Goal: Communication & Community: Answer question/provide support

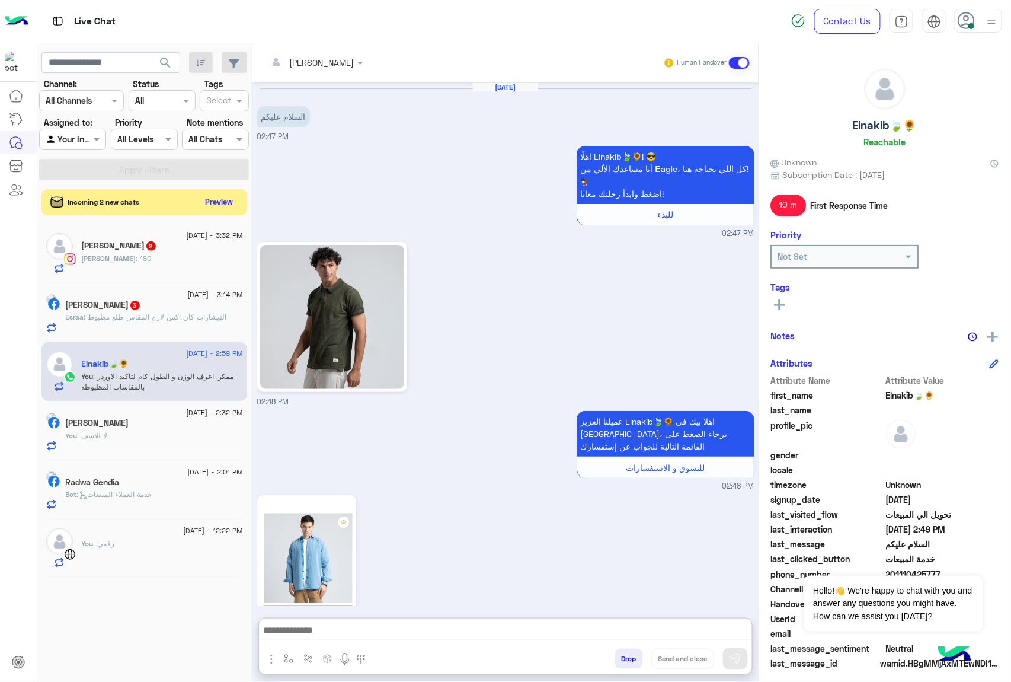
scroll to position [1423, 0]
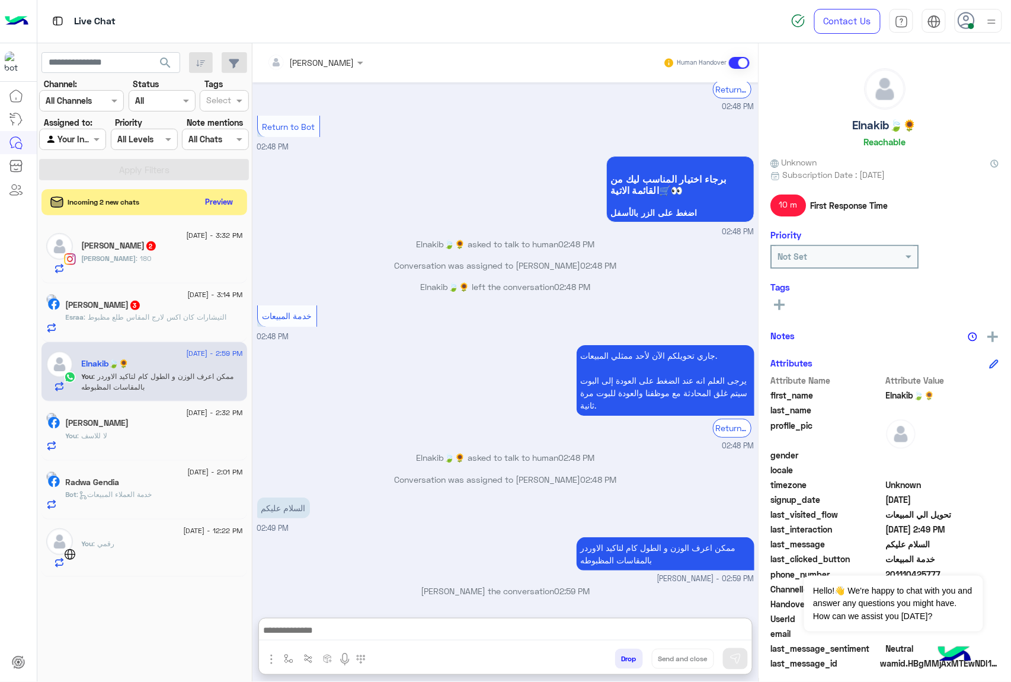
click at [148, 245] on h5 "[PERSON_NAME] 2" at bounding box center [119, 246] width 75 height 10
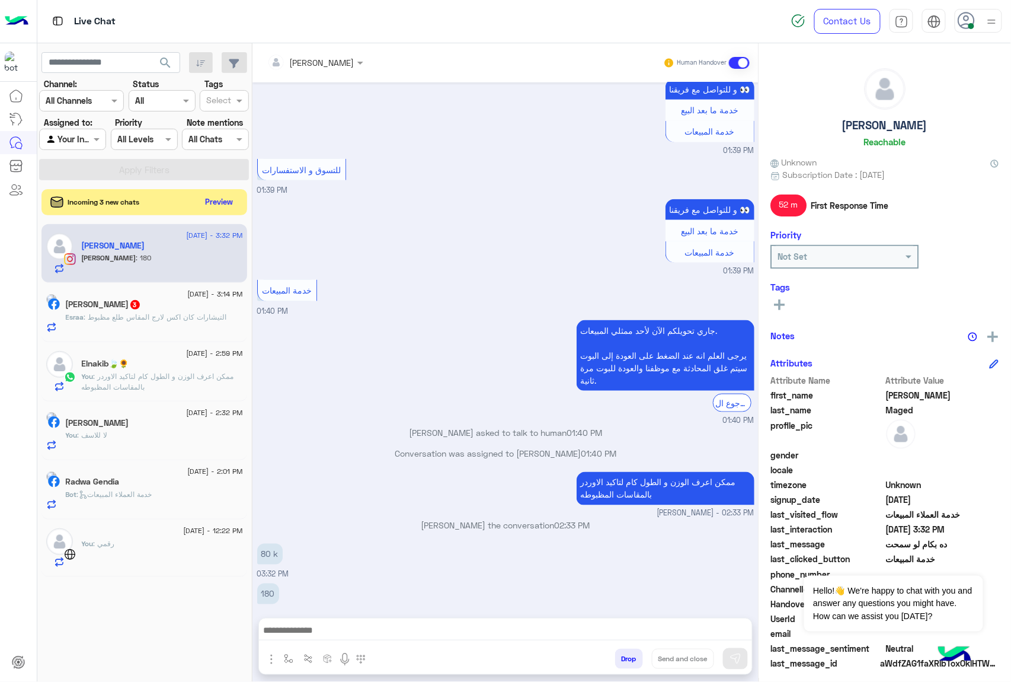
scroll to position [398, 0]
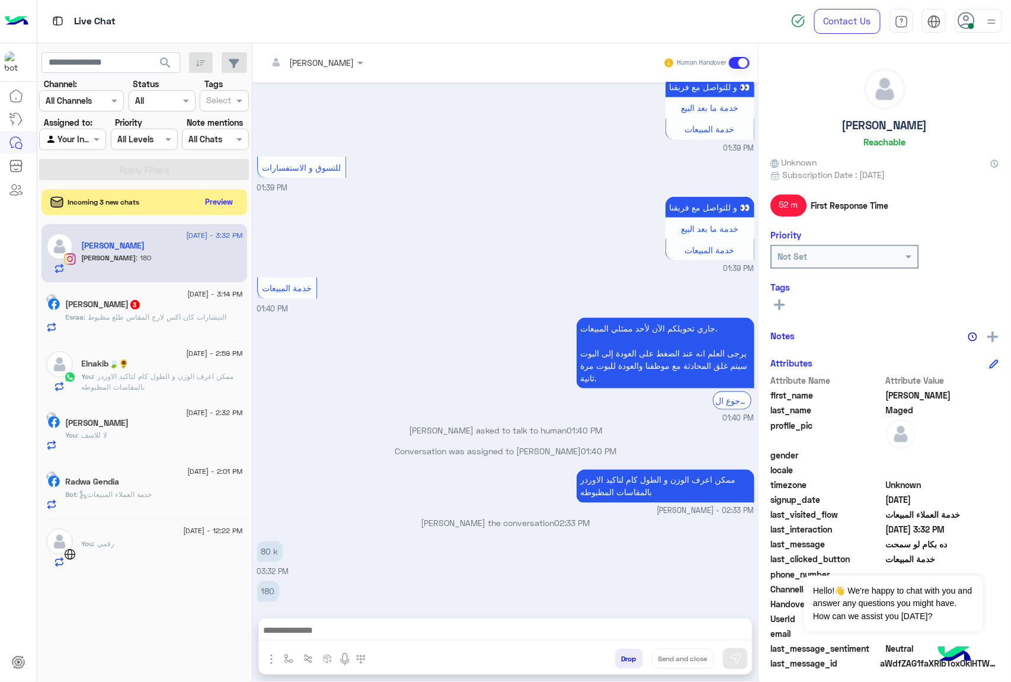
click at [151, 328] on div "Esraa : التيشارات كان اكس لارج المقاس طلع مظبوط" at bounding box center [154, 322] width 177 height 21
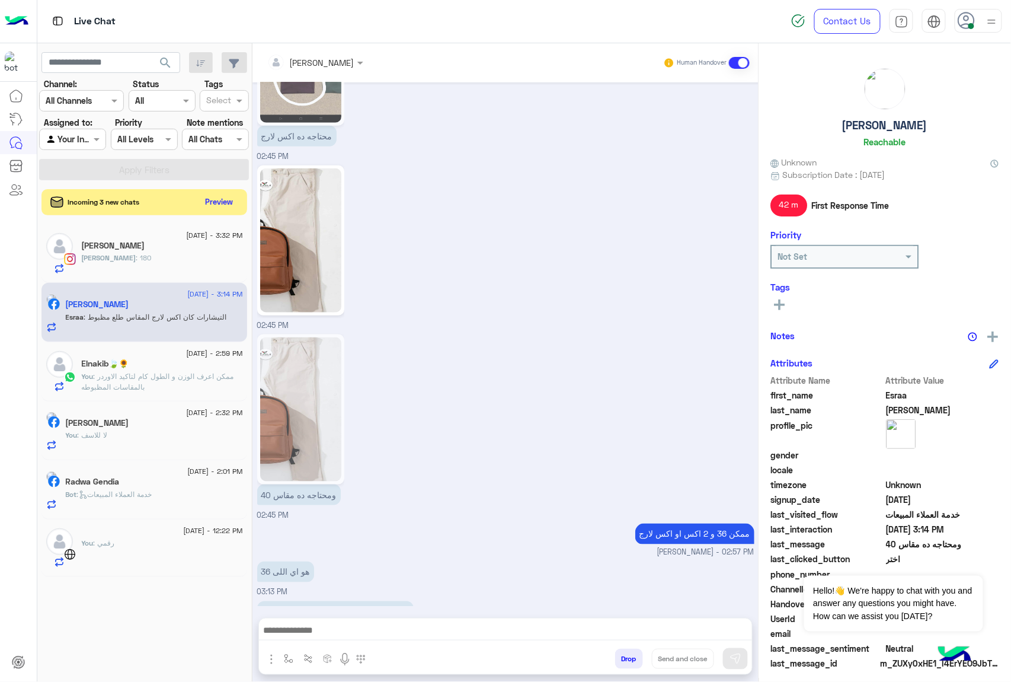
scroll to position [1888, 0]
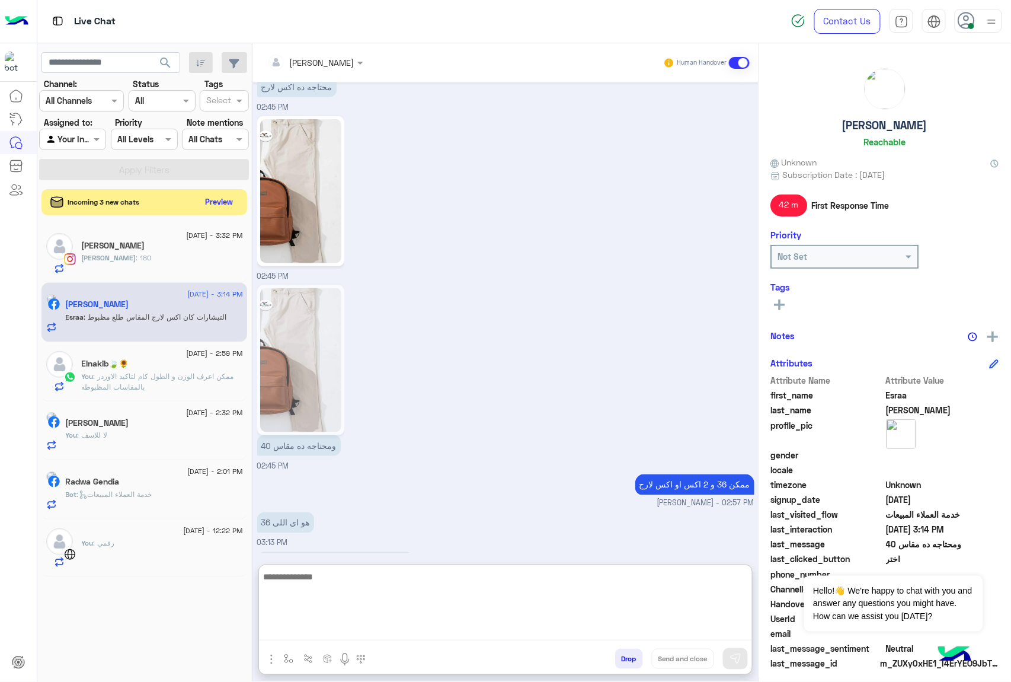
click at [441, 632] on textarea at bounding box center [505, 604] width 493 height 71
type textarea "*"
type textarea "****"
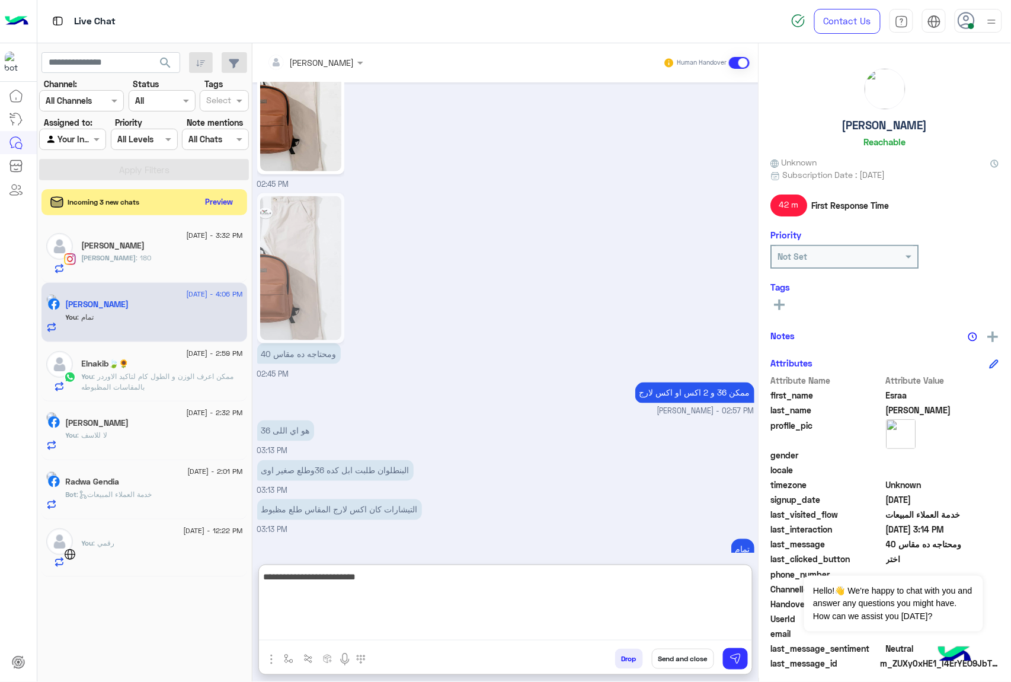
type textarea "**********"
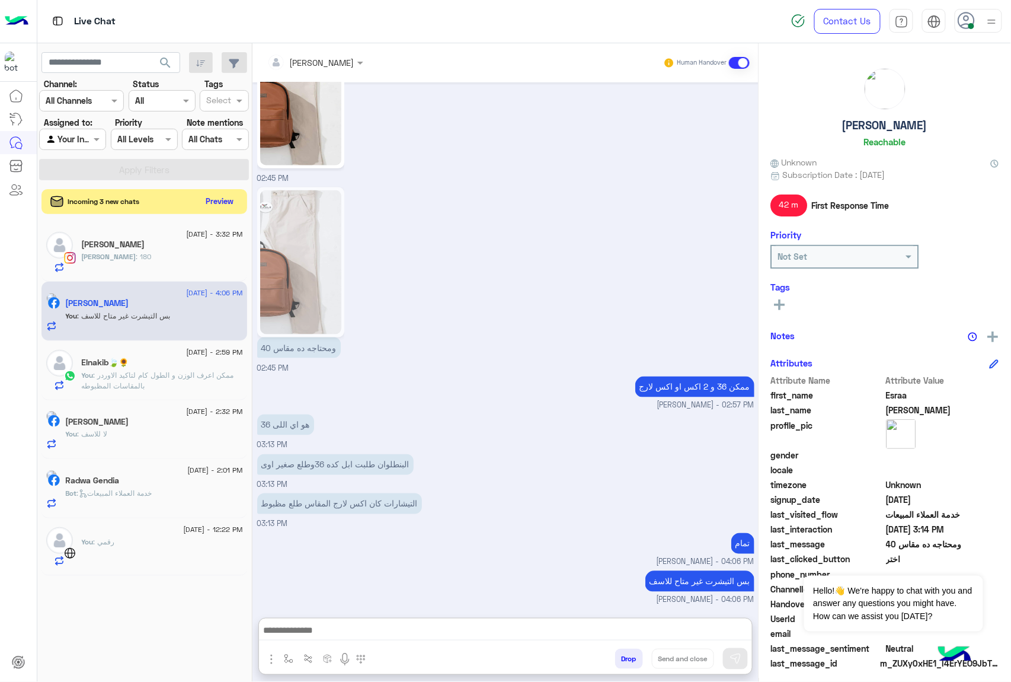
click at [214, 198] on button "Preview" at bounding box center [220, 201] width 37 height 16
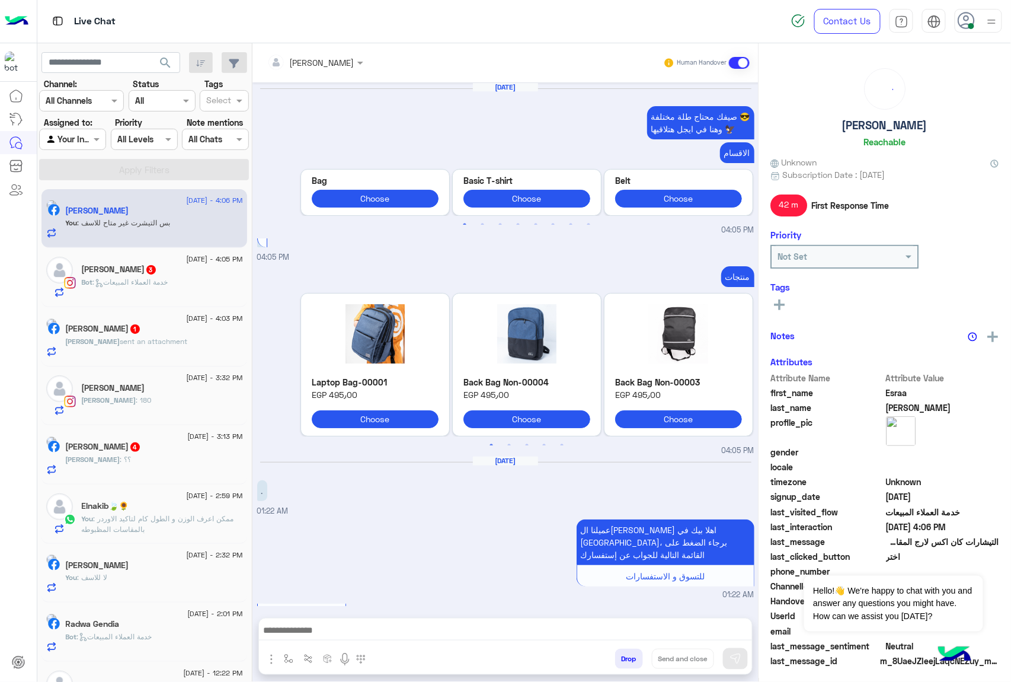
scroll to position [1826, 0]
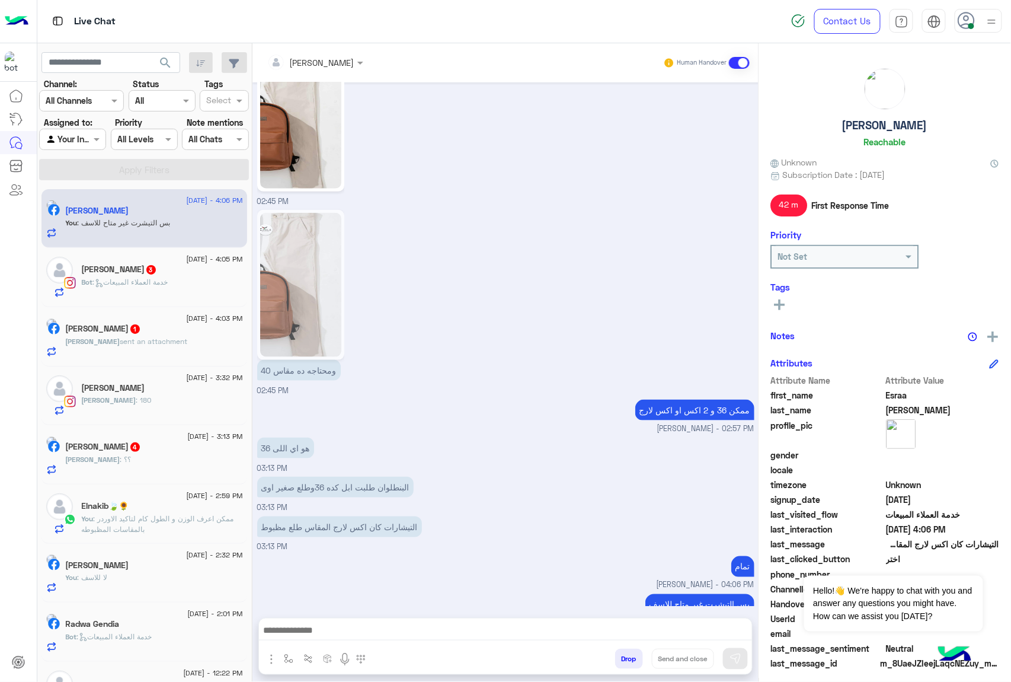
click at [513, 296] on div "ومحتاجه ده مقاس 40 02:45 PM" at bounding box center [505, 302] width 497 height 190
click at [142, 274] on h5 "[PERSON_NAME] 3" at bounding box center [119, 269] width 75 height 10
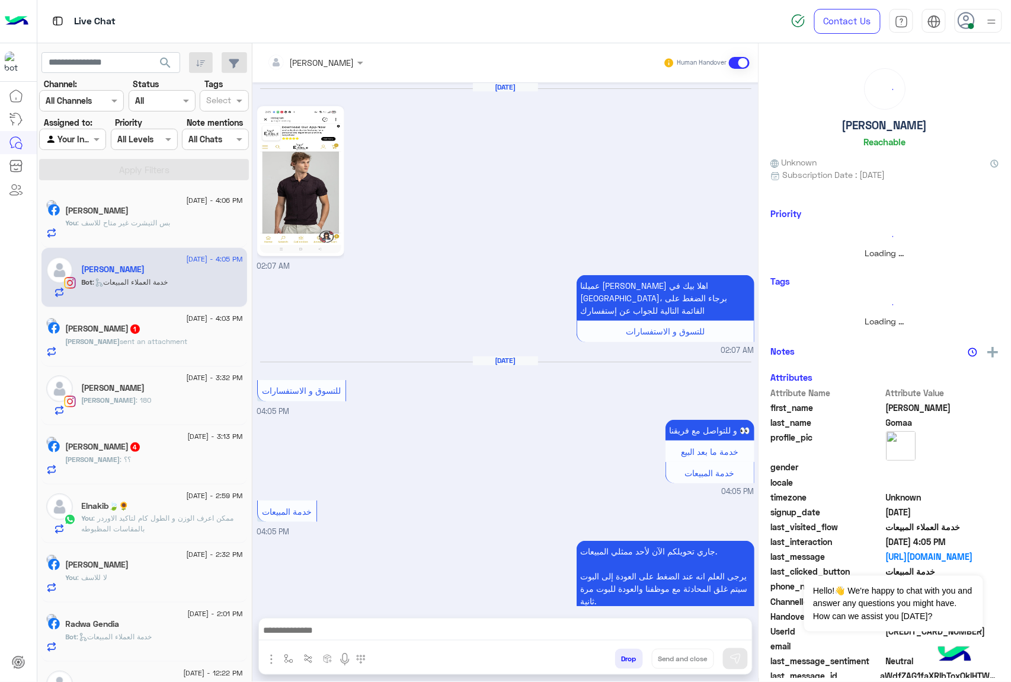
scroll to position [72, 0]
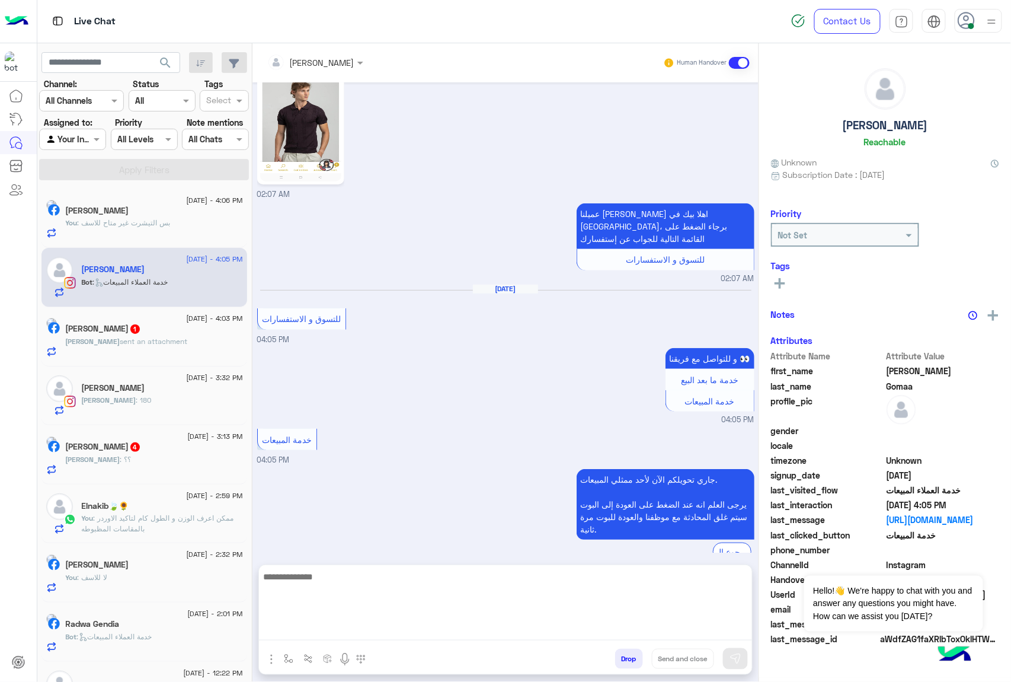
click at [392, 638] on textarea at bounding box center [505, 604] width 493 height 71
paste textarea "**********"
type textarea "**********"
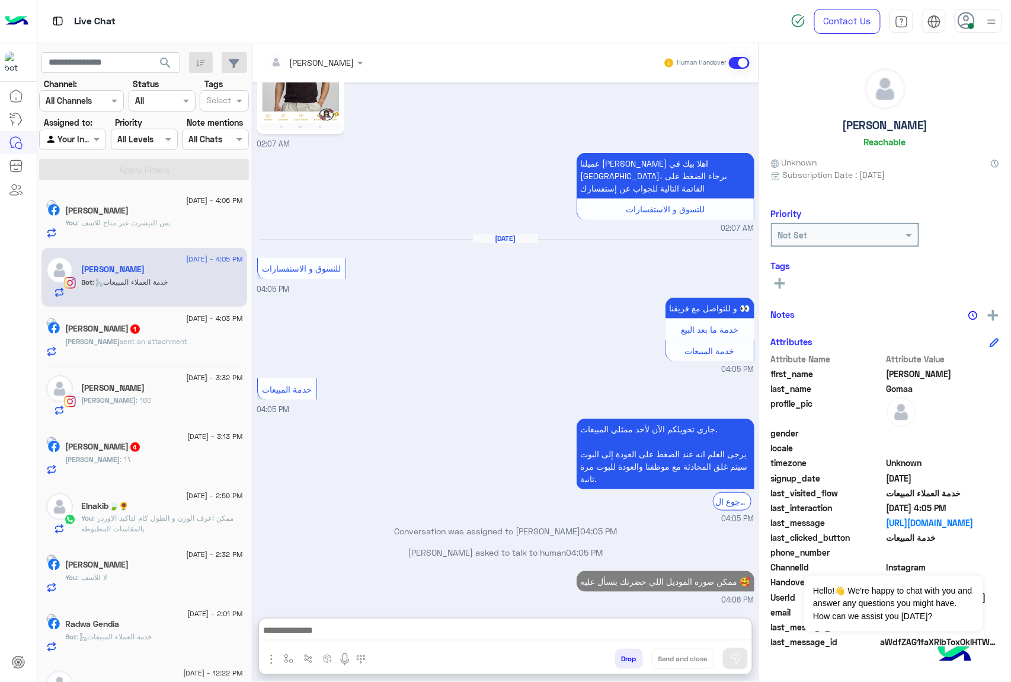
click at [164, 339] on span "sent an attachment" at bounding box center [154, 341] width 68 height 9
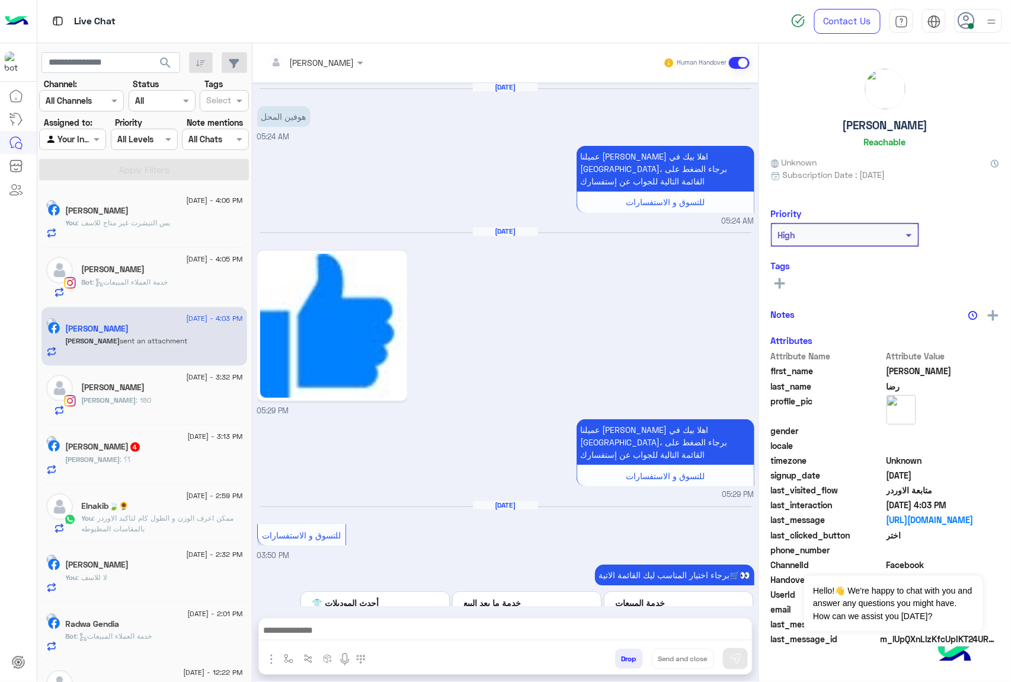
scroll to position [1751, 0]
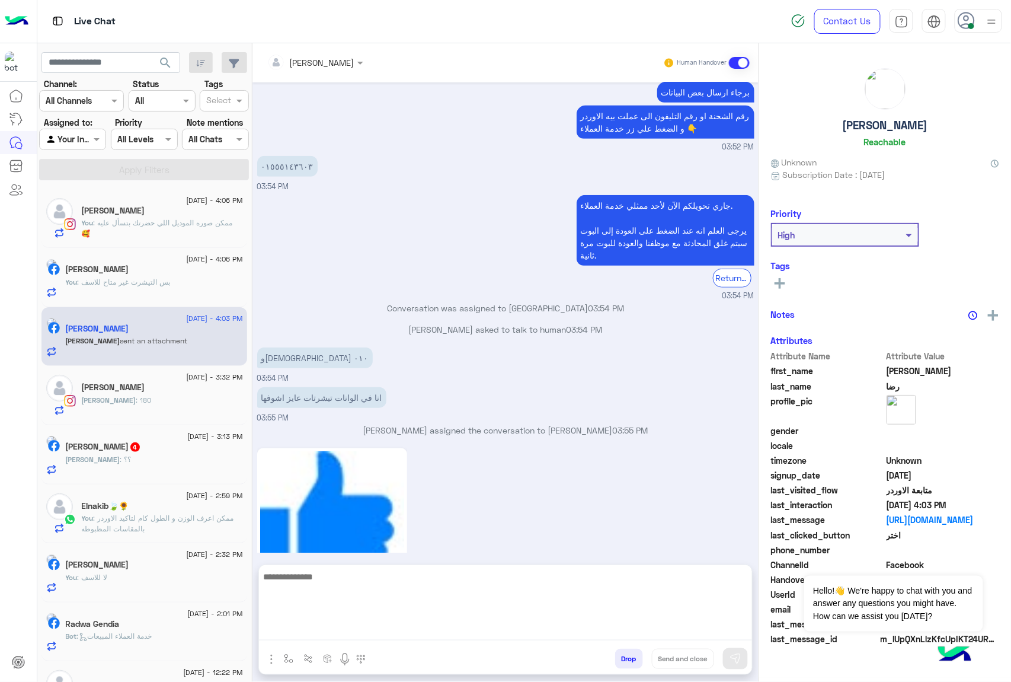
click at [440, 627] on textarea at bounding box center [505, 604] width 493 height 71
paste textarea "**********"
type textarea "**********"
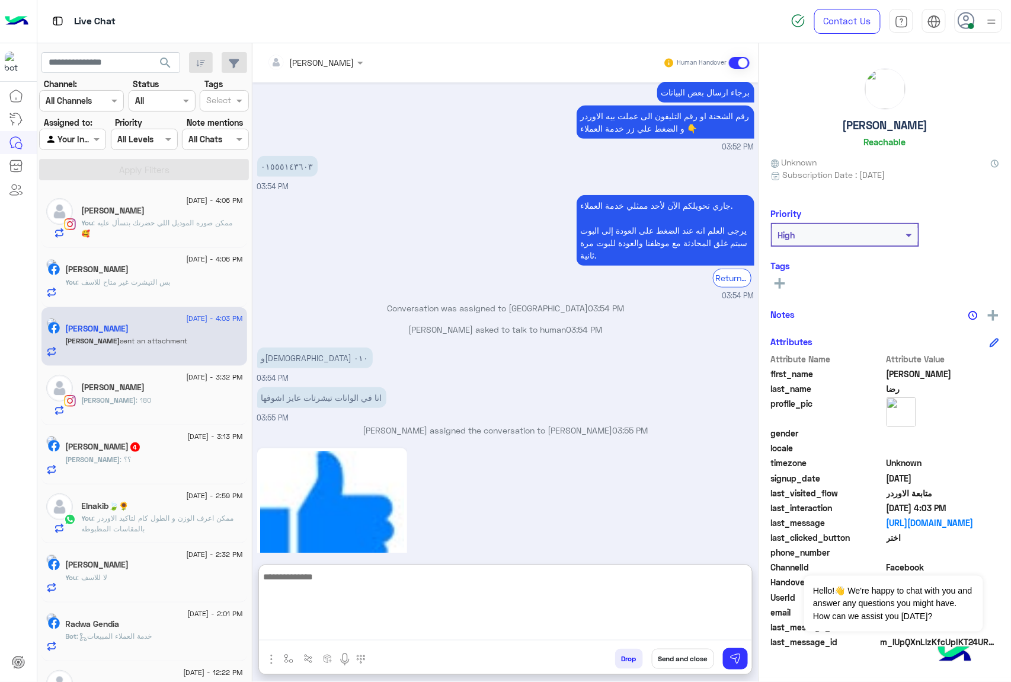
scroll to position [1843, 0]
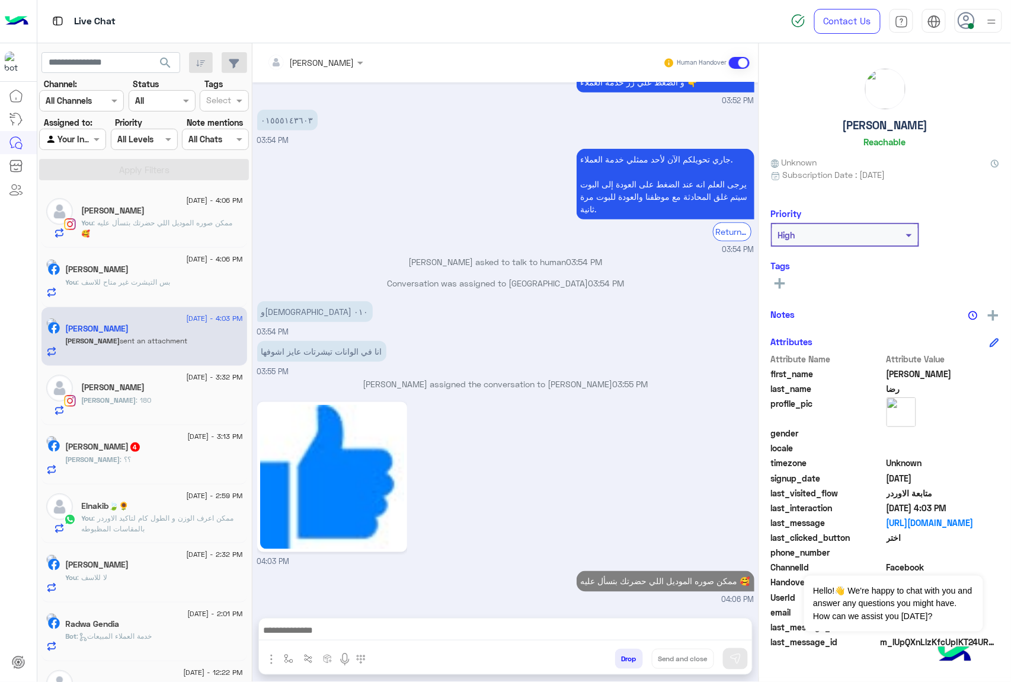
click at [169, 461] on div "[PERSON_NAME] : ؟؟" at bounding box center [154, 464] width 177 height 21
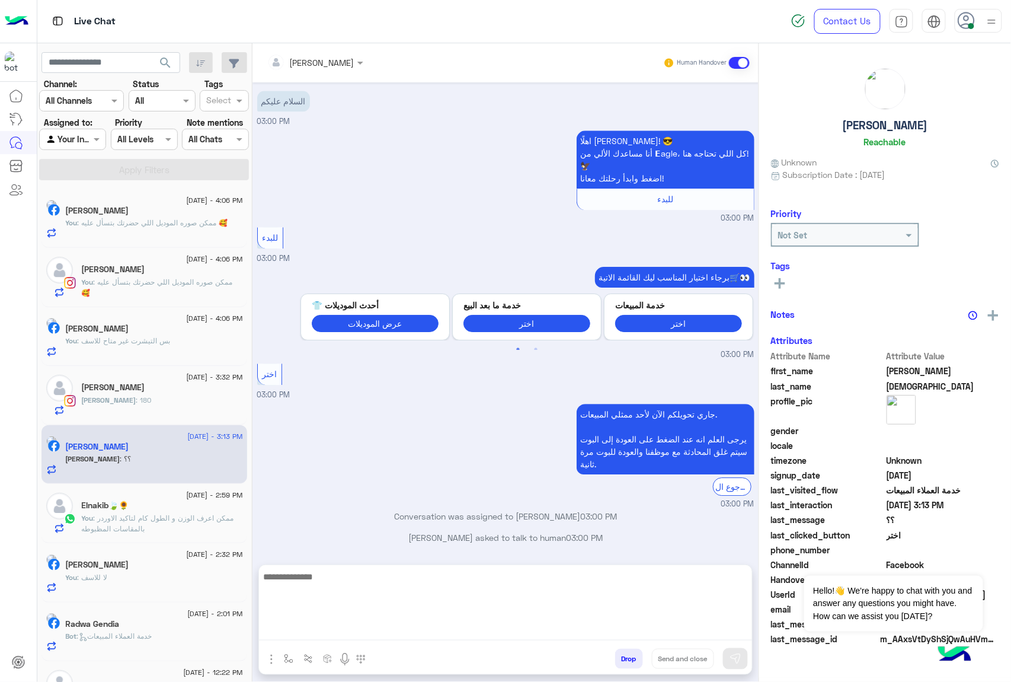
click at [385, 626] on textarea at bounding box center [505, 604] width 493 height 71
paste textarea "**********"
type textarea "**********"
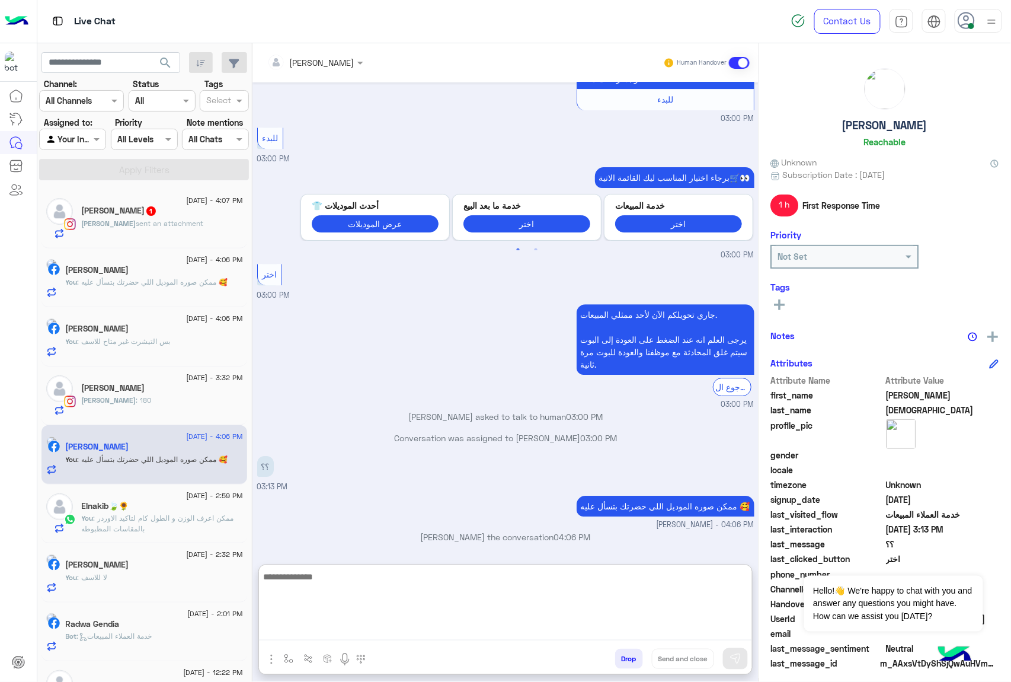
scroll to position [1060, 0]
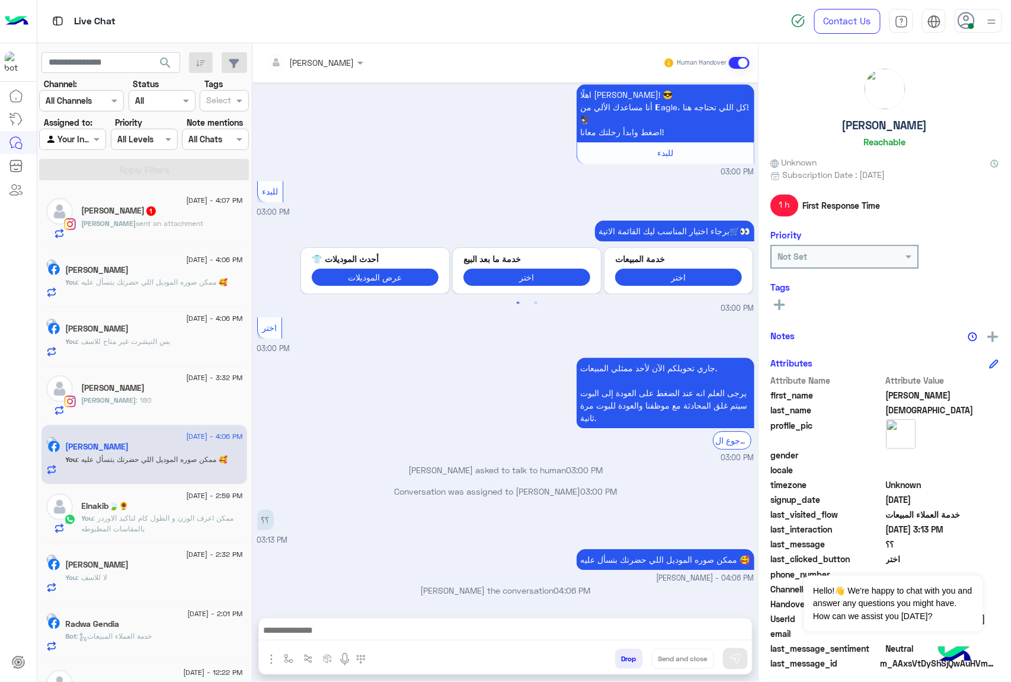
click at [169, 219] on div "[PERSON_NAME] sent an attachment" at bounding box center [162, 228] width 161 height 21
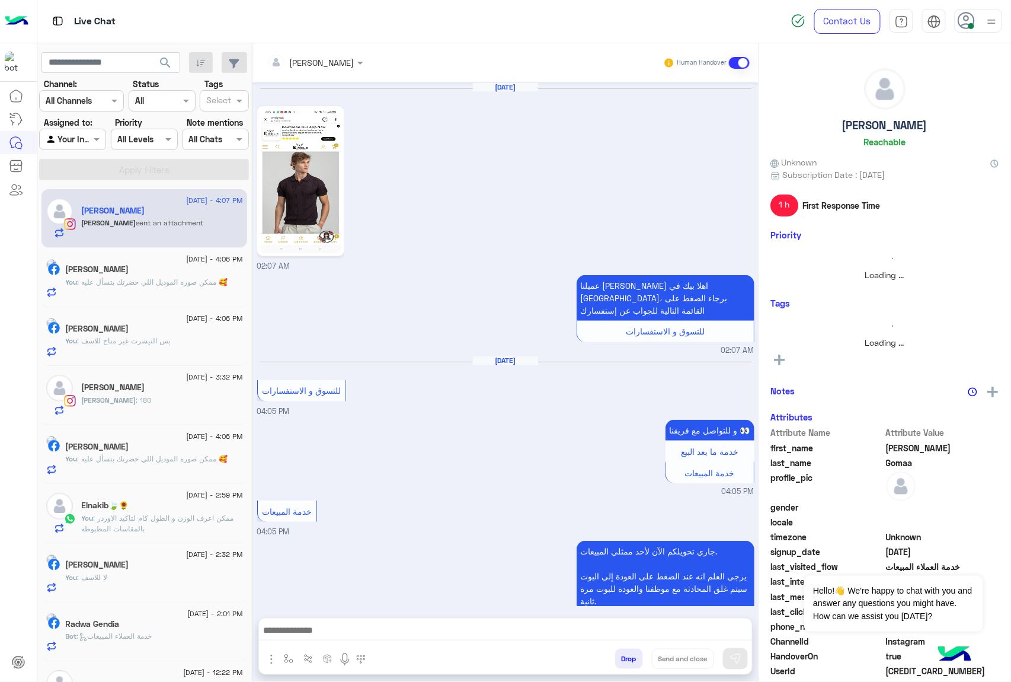
scroll to position [300, 0]
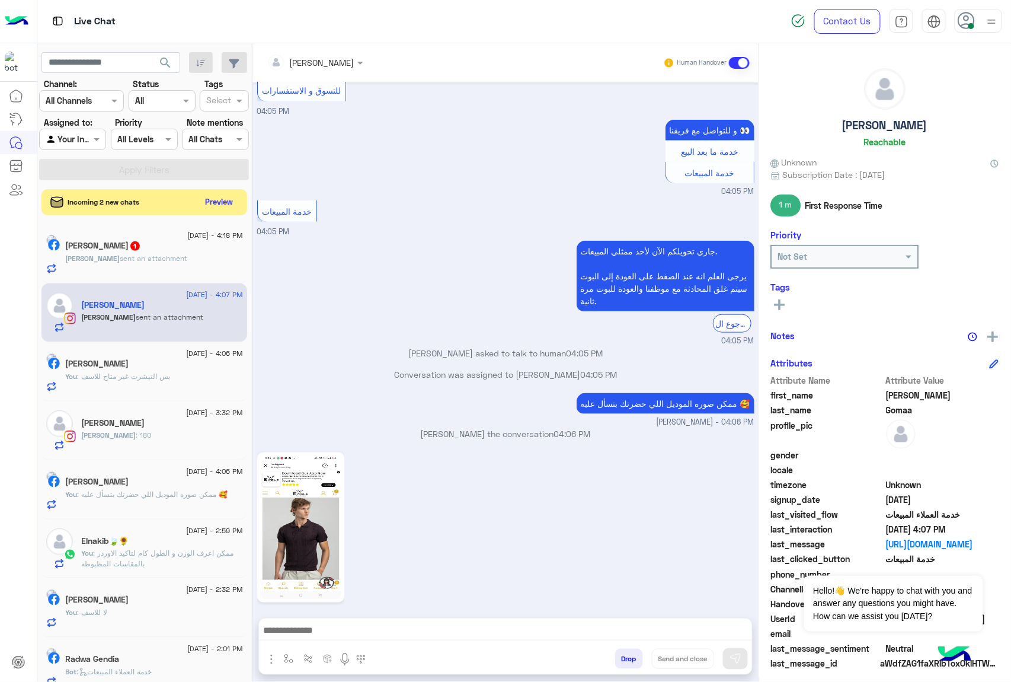
click at [627, 665] on button "Drop" at bounding box center [629, 659] width 28 height 20
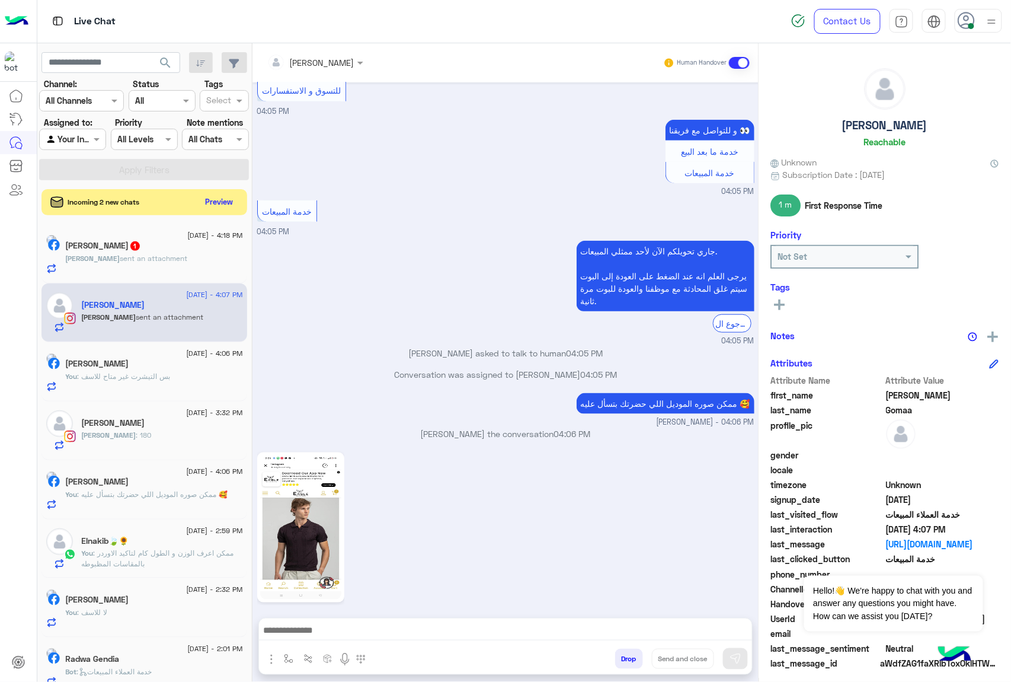
click at [627, 665] on button "Drop" at bounding box center [629, 659] width 28 height 20
click at [627, 665] on div "[PERSON_NAME] Human Handover [DATE] 02:07 AM عميلنا [PERSON_NAME] اهلا بيك في […" at bounding box center [506, 364] width 506 height 643
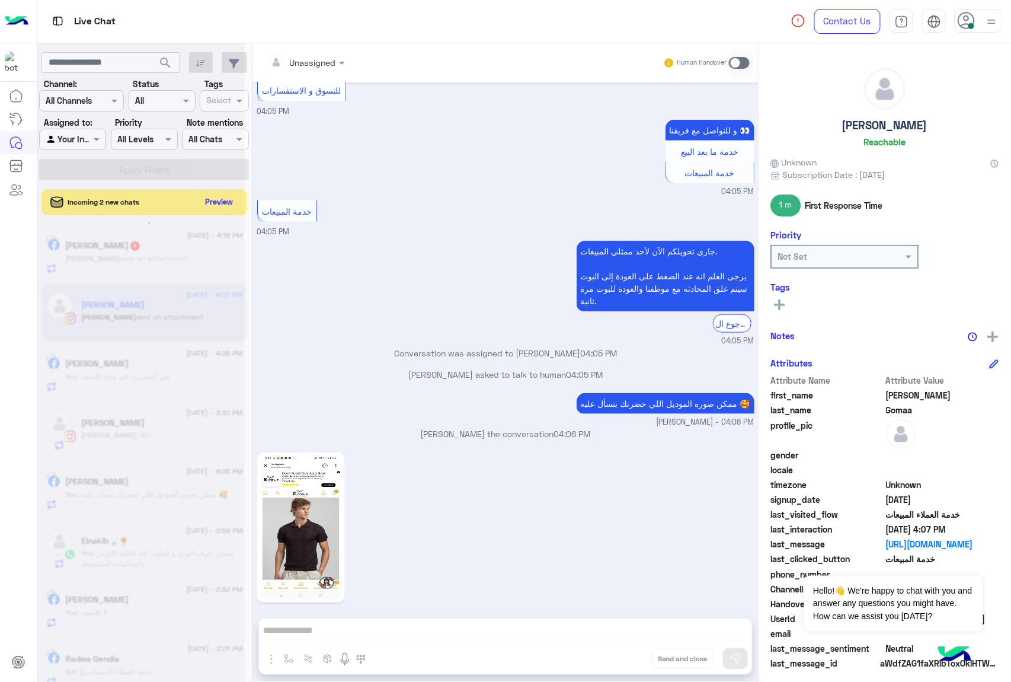
click at [627, 665] on div "Unassigned Human Handover [DATE] 02:07 AM عميلنا [PERSON_NAME] اهلا بيك في [GEO…" at bounding box center [506, 364] width 506 height 643
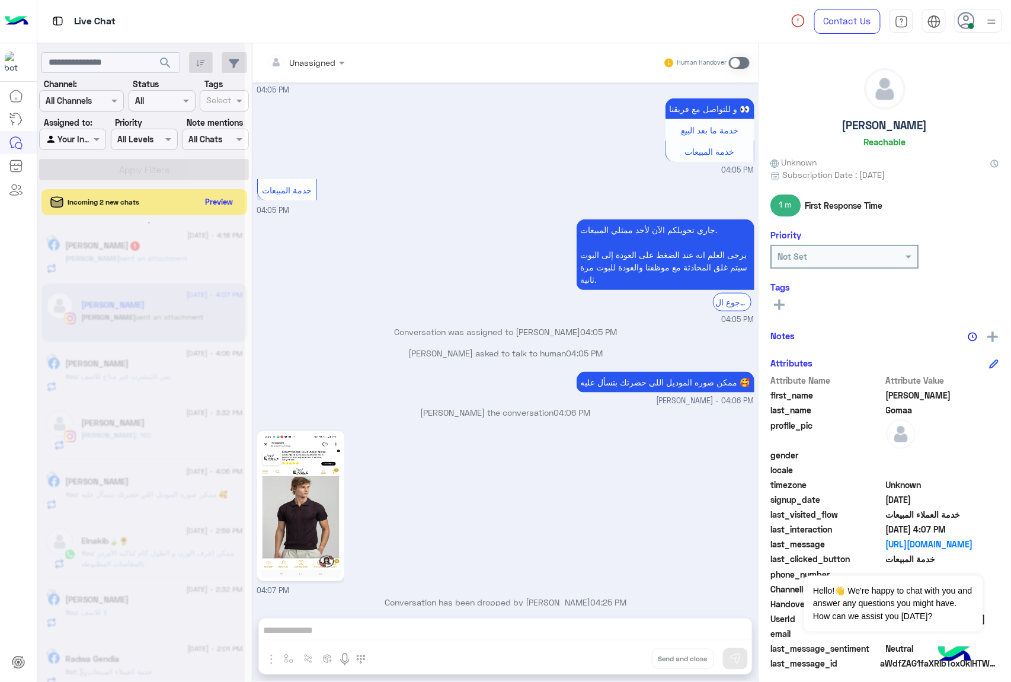
click at [627, 665] on div "Unassigned Human Handover [DATE] 02:07 AM عميلنا [PERSON_NAME] اهلا بيك في [GEO…" at bounding box center [506, 364] width 506 height 643
click at [0, 0] on button "Drop" at bounding box center [0, 0] width 0 height 0
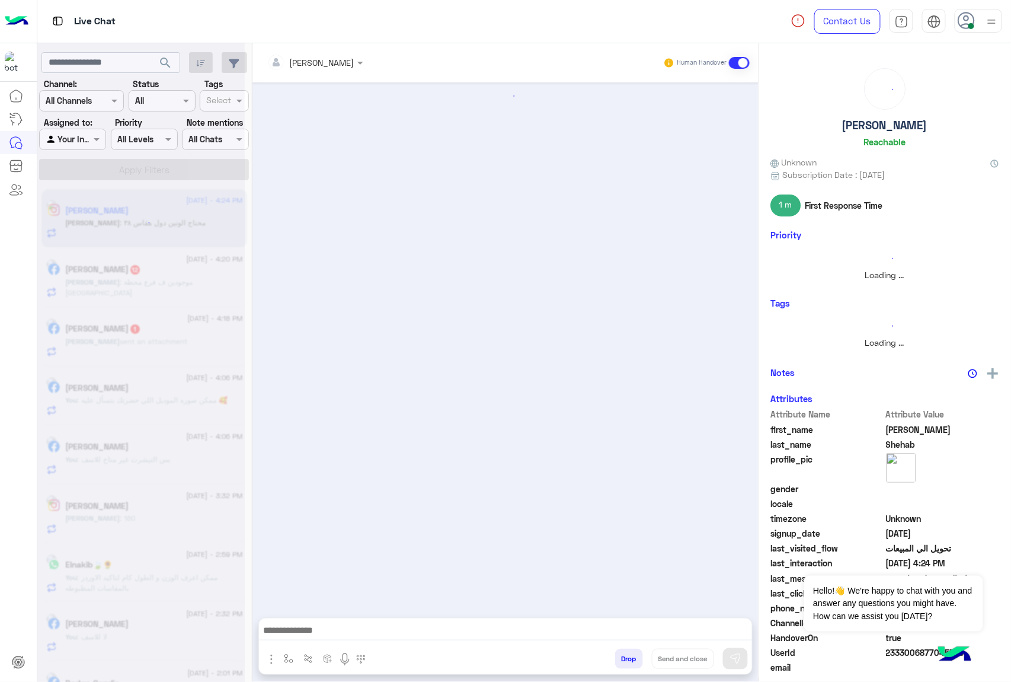
click at [627, 665] on button "Drop" at bounding box center [629, 659] width 28 height 20
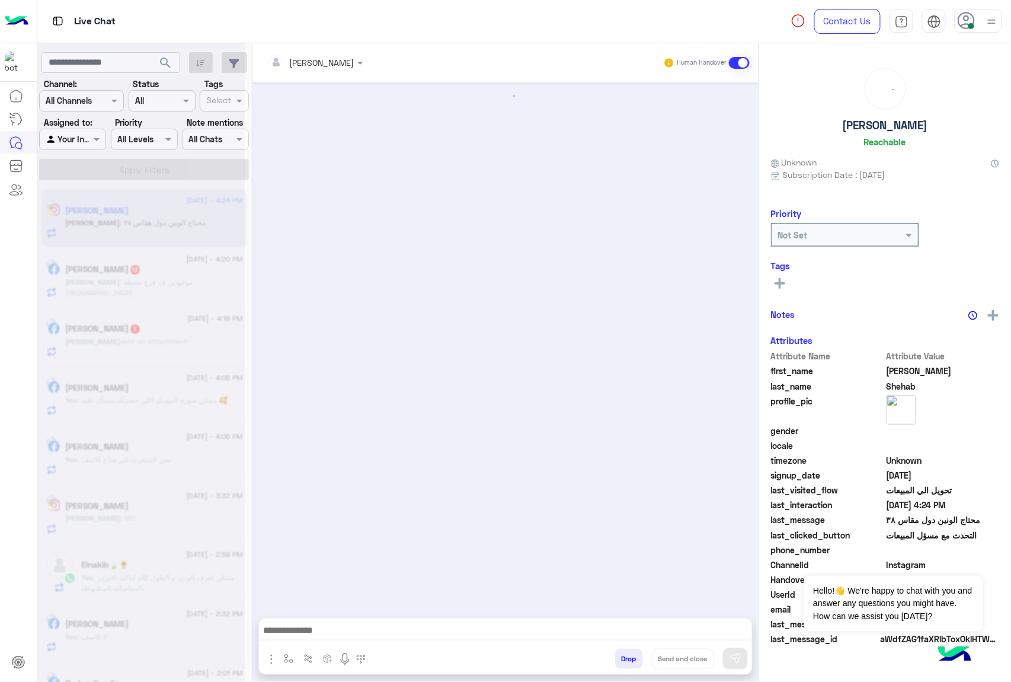
click at [627, 665] on button "Drop" at bounding box center [629, 659] width 28 height 20
click at [627, 665] on div "[PERSON_NAME] Human Handover Drop Send and close" at bounding box center [506, 364] width 506 height 643
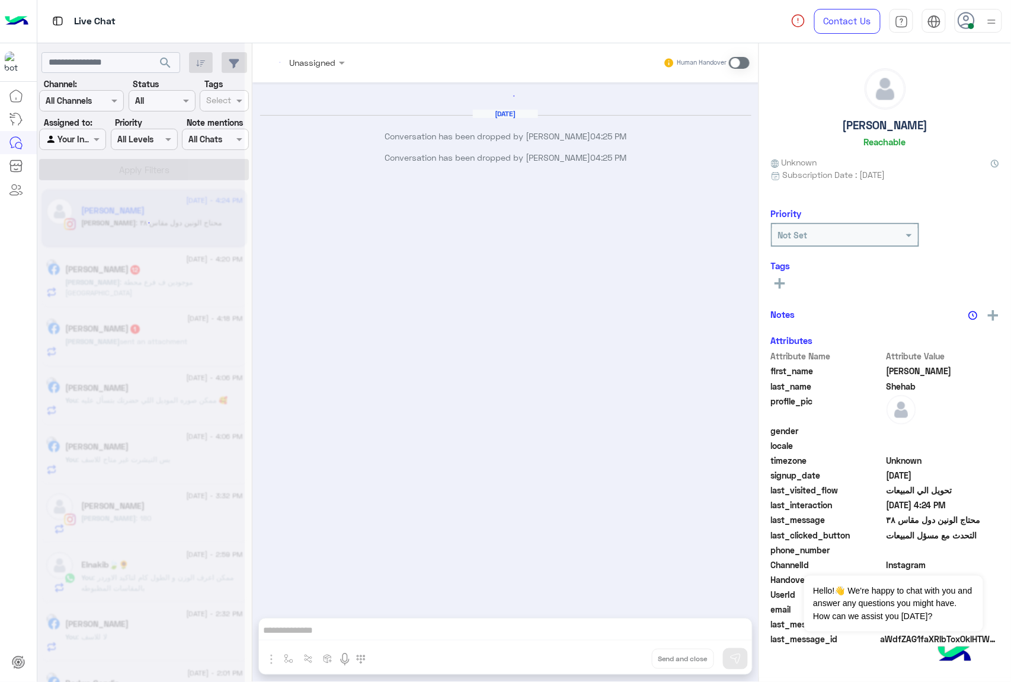
click at [627, 665] on div "Unassigned Human Handover [DATE] Conversation has been dropped by [PERSON_NAME]…" at bounding box center [506, 364] width 506 height 643
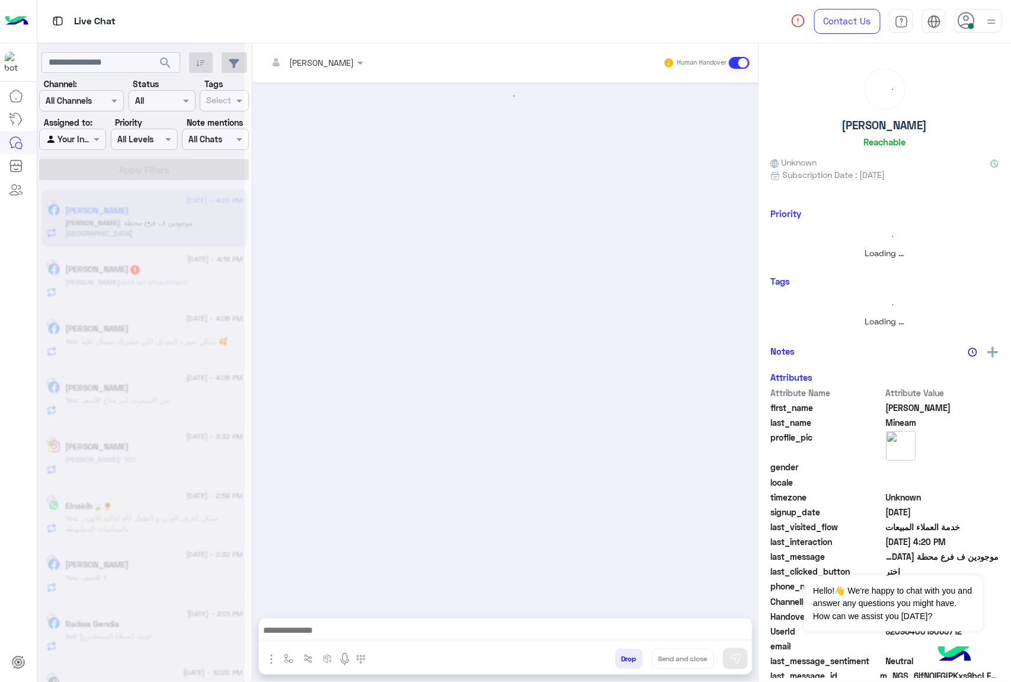
click at [627, 665] on button "Drop" at bounding box center [629, 659] width 28 height 20
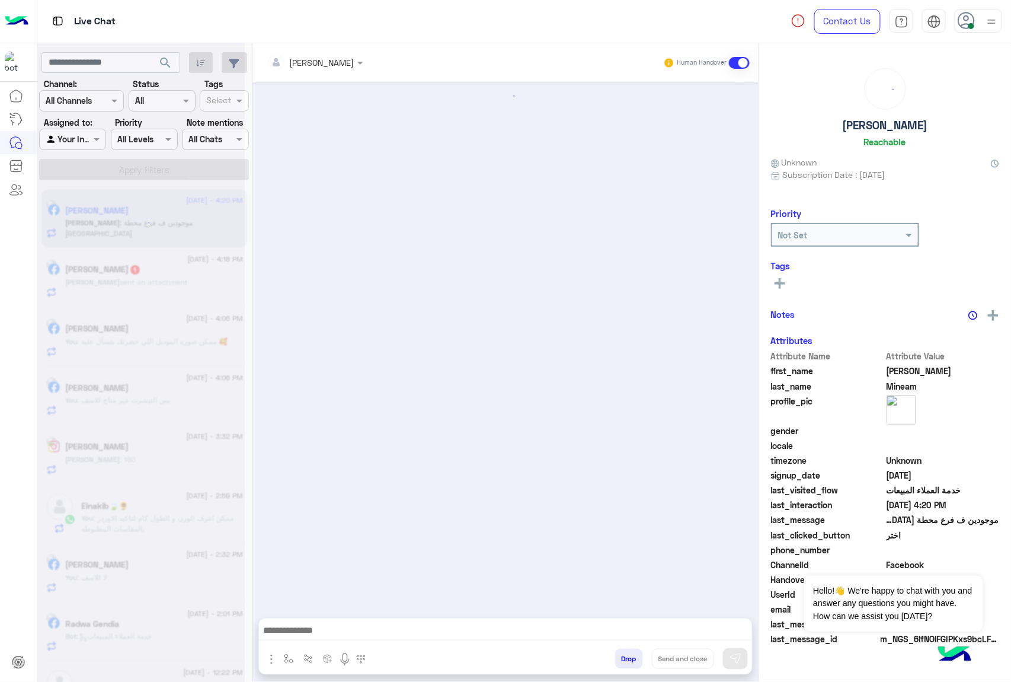
click at [627, 665] on button "Drop" at bounding box center [629, 659] width 28 height 20
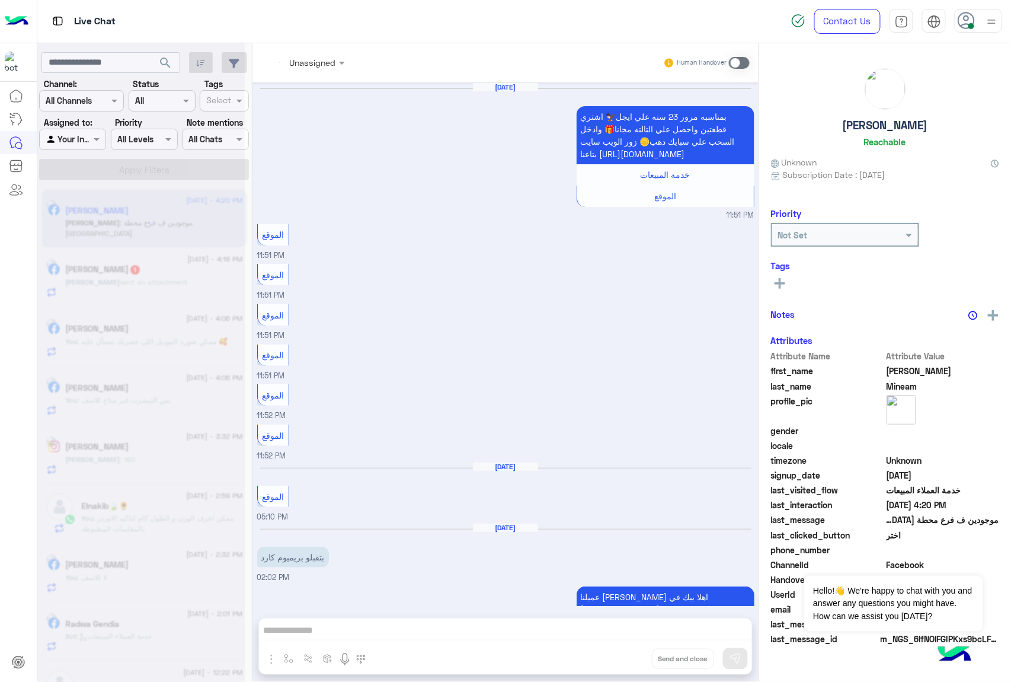
click at [627, 665] on div "Unassigned Human Handover [DATE] بمناسبه مرور 23 سنه علي ايجل🦅 اشتري قطعتين واح…" at bounding box center [506, 364] width 506 height 643
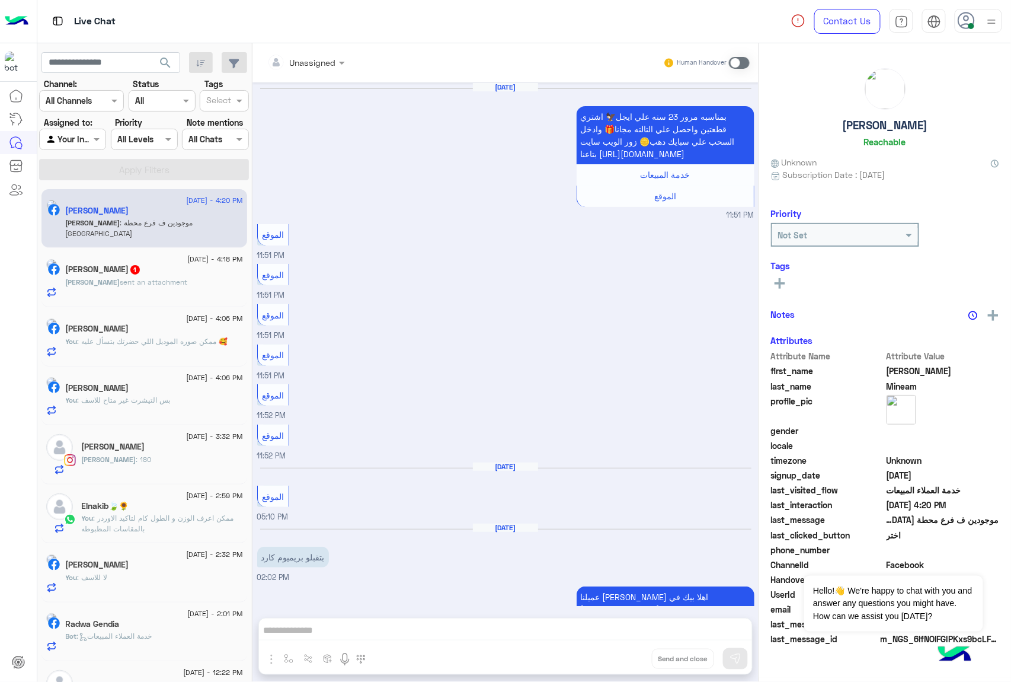
scroll to position [1653, 0]
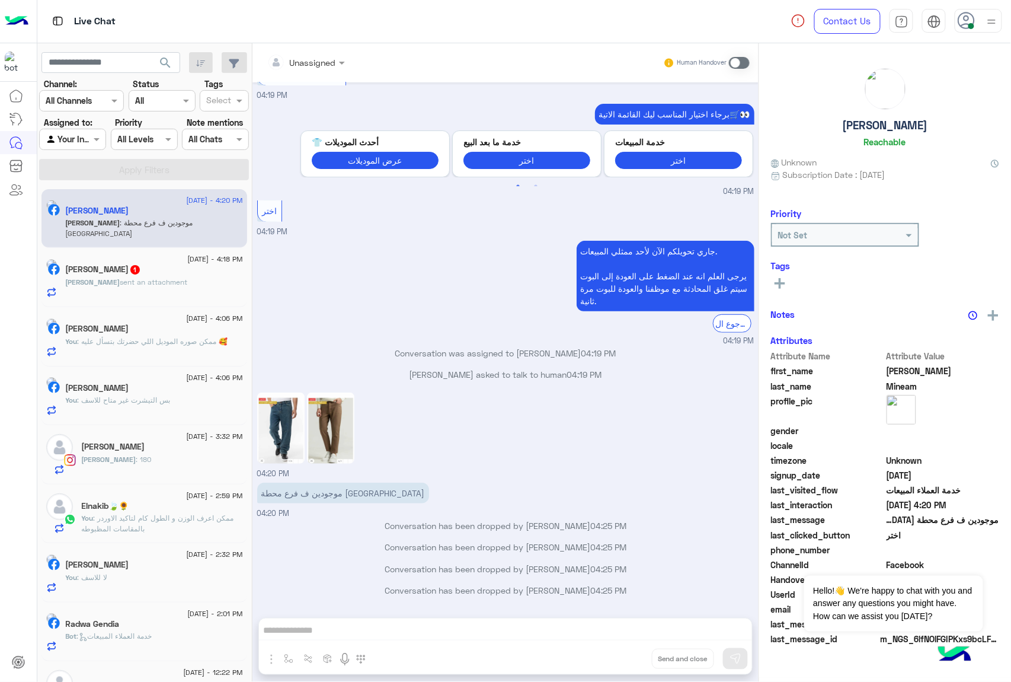
click at [627, 665] on div "Unassigned Human Handover [DATE] بمناسبه مرور 23 سنه علي ايجل🦅 اشتري قطعتين واح…" at bounding box center [506, 364] width 506 height 643
click at [0, 0] on button "Drop" at bounding box center [0, 0] width 0 height 0
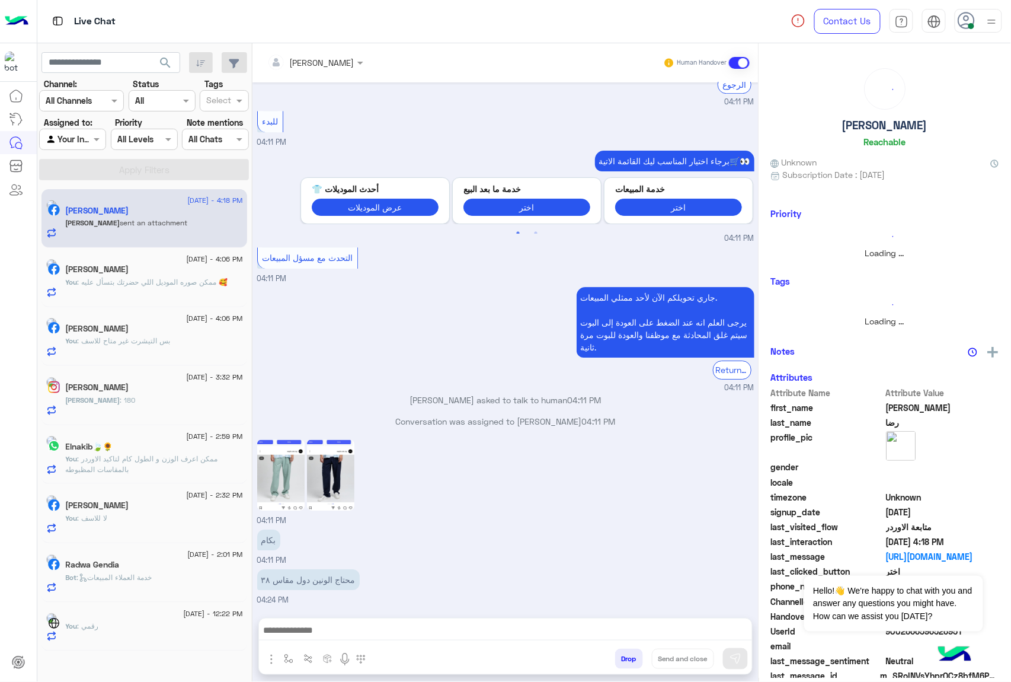
click at [627, 665] on button "Drop" at bounding box center [629, 659] width 28 height 20
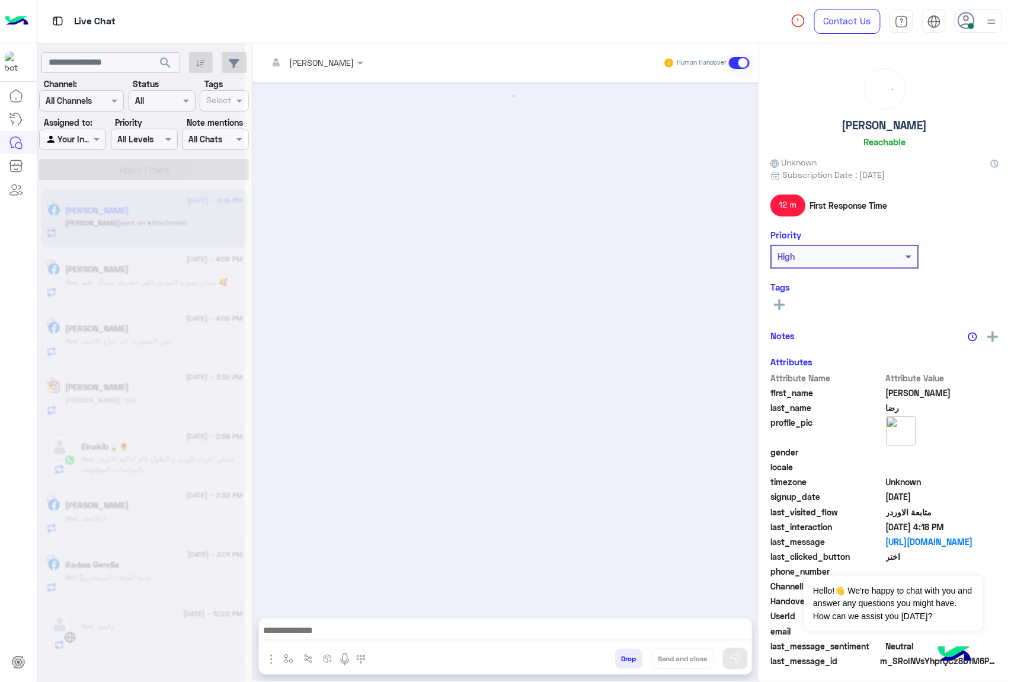
click at [627, 665] on button "Drop" at bounding box center [629, 659] width 28 height 20
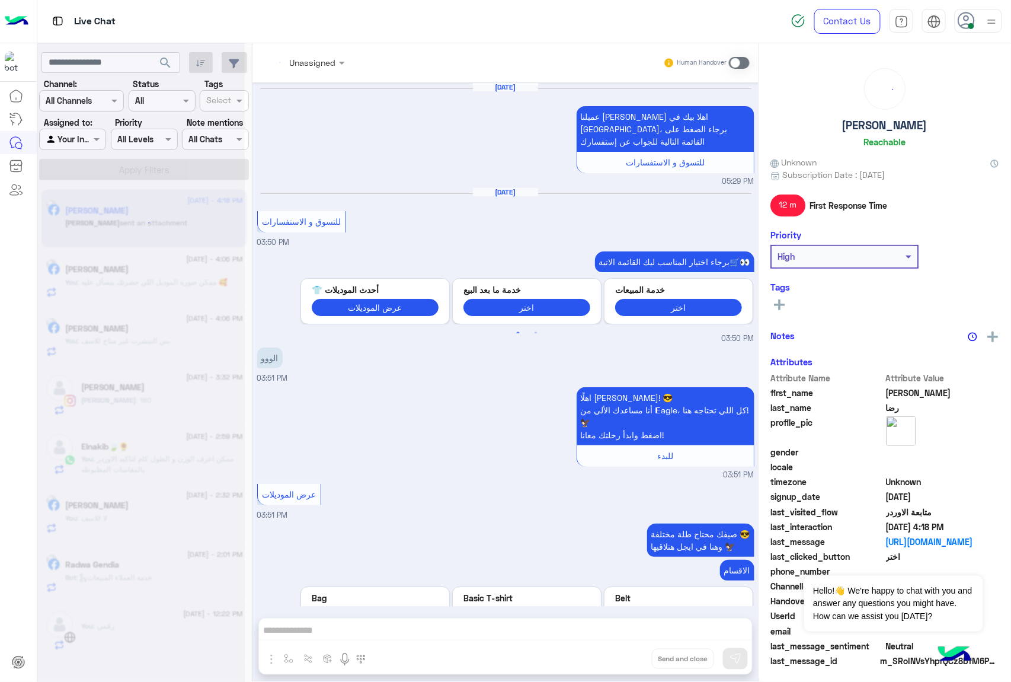
click at [627, 665] on div "Unassigned Human Handover [DATE] عميلنا [PERSON_NAME] اهلا بيك في [GEOGRAPHIC_D…" at bounding box center [506, 364] width 506 height 643
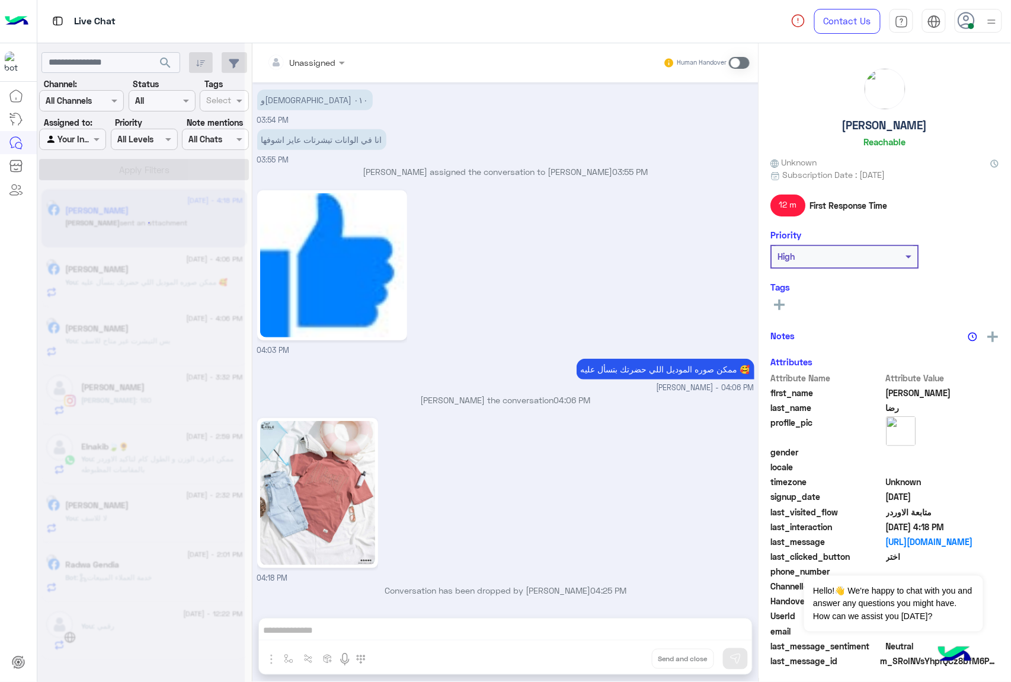
click at [627, 665] on div "Unassigned Human Handover [DATE] عميلنا [PERSON_NAME] اهلا بيك في [GEOGRAPHIC_D…" at bounding box center [506, 364] width 506 height 643
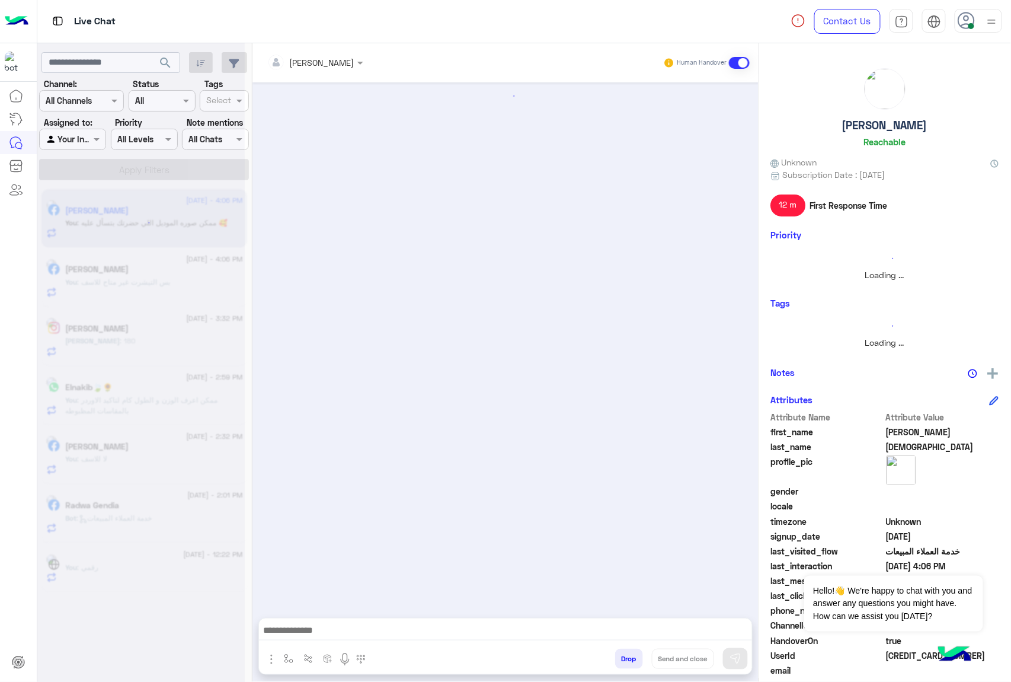
click at [627, 665] on button "Drop" at bounding box center [629, 659] width 28 height 20
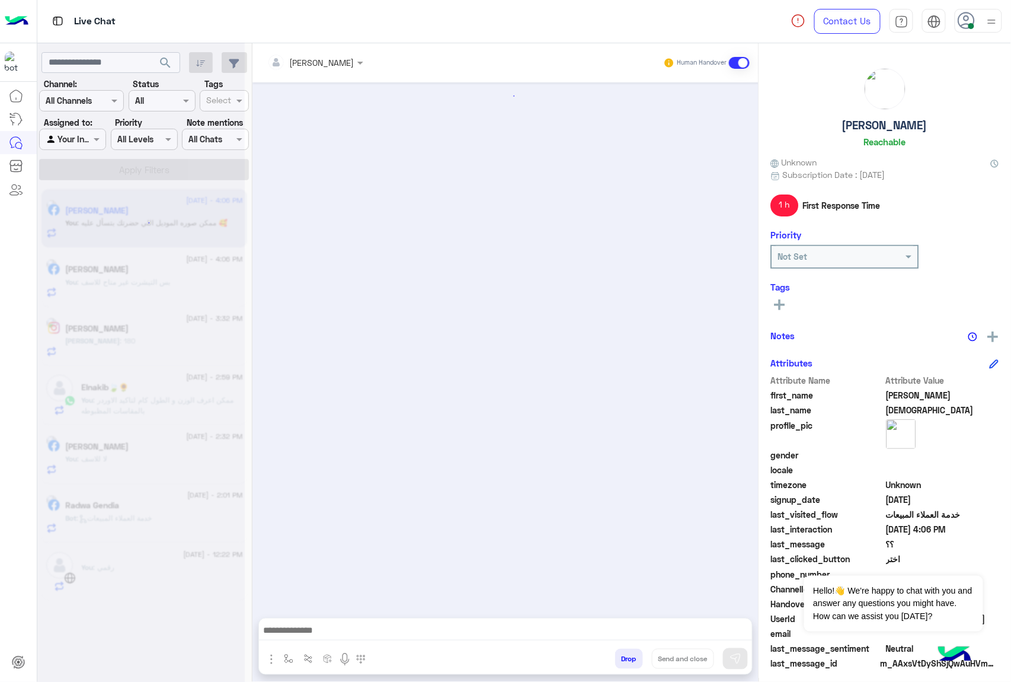
click at [627, 665] on button "Drop" at bounding box center [629, 659] width 28 height 20
click at [627, 665] on div "[PERSON_NAME] Human Handover Drop Send and close" at bounding box center [506, 364] width 506 height 643
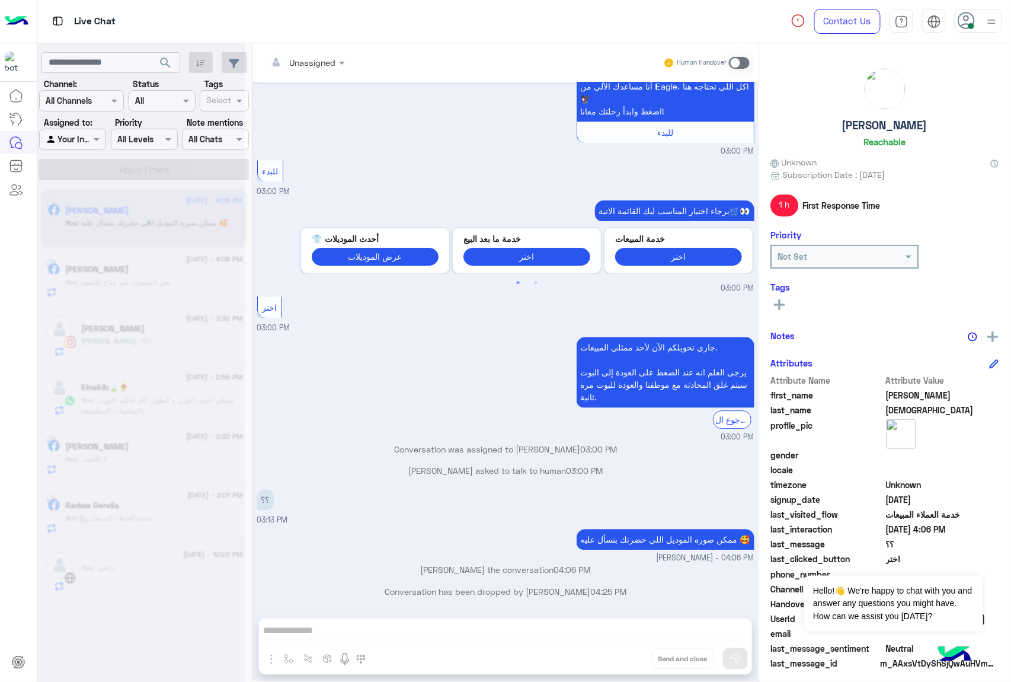
click at [627, 665] on div "Unassigned Human Handover [DATE] اختر 05:16 PM برجاء ارسال رقم المرتجع و تاريخ …" at bounding box center [506, 364] width 506 height 643
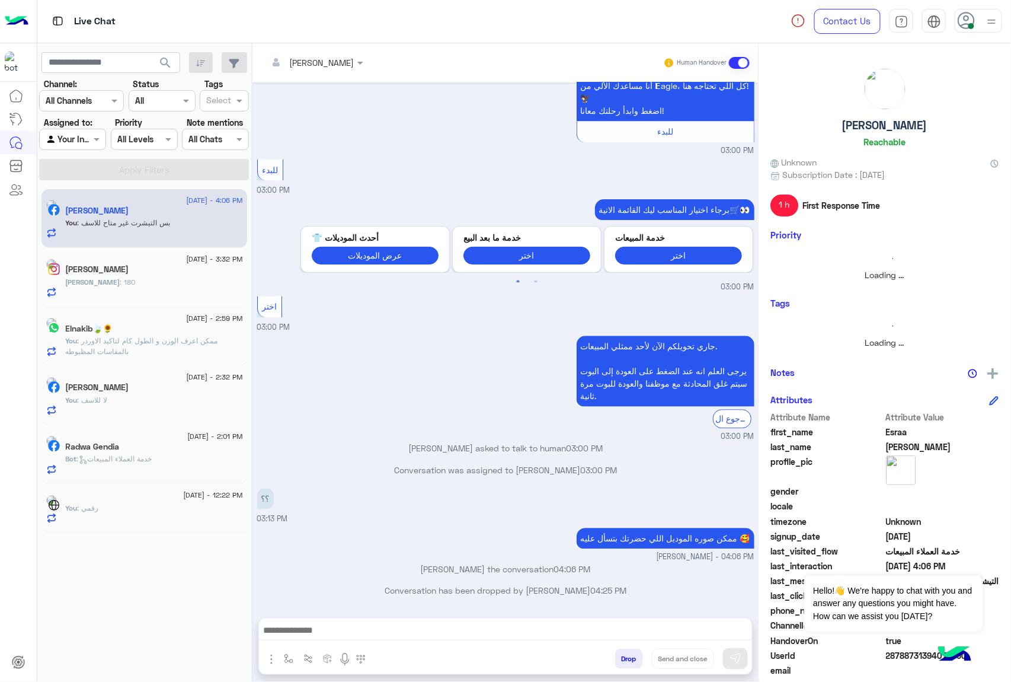
click at [627, 665] on button "Drop" at bounding box center [629, 659] width 28 height 20
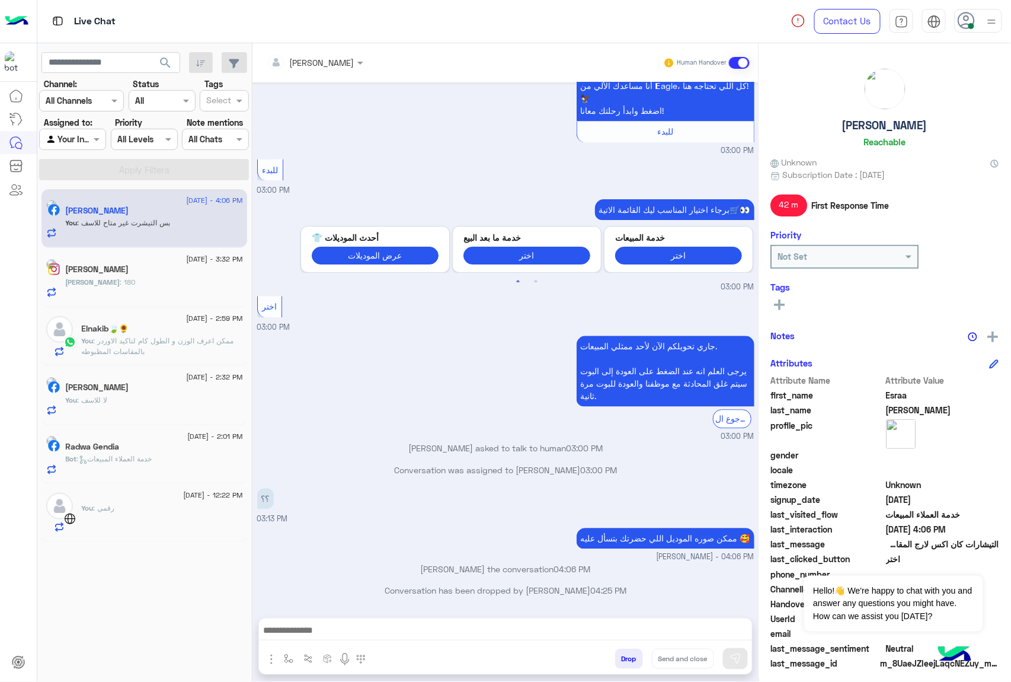
click at [627, 665] on button "Drop" at bounding box center [629, 659] width 28 height 20
click at [627, 665] on div "[PERSON_NAME] Human Handover [DATE] برجاء ارسال رقم المرتجع و تاريخ تسليمة للمن…" at bounding box center [506, 364] width 506 height 643
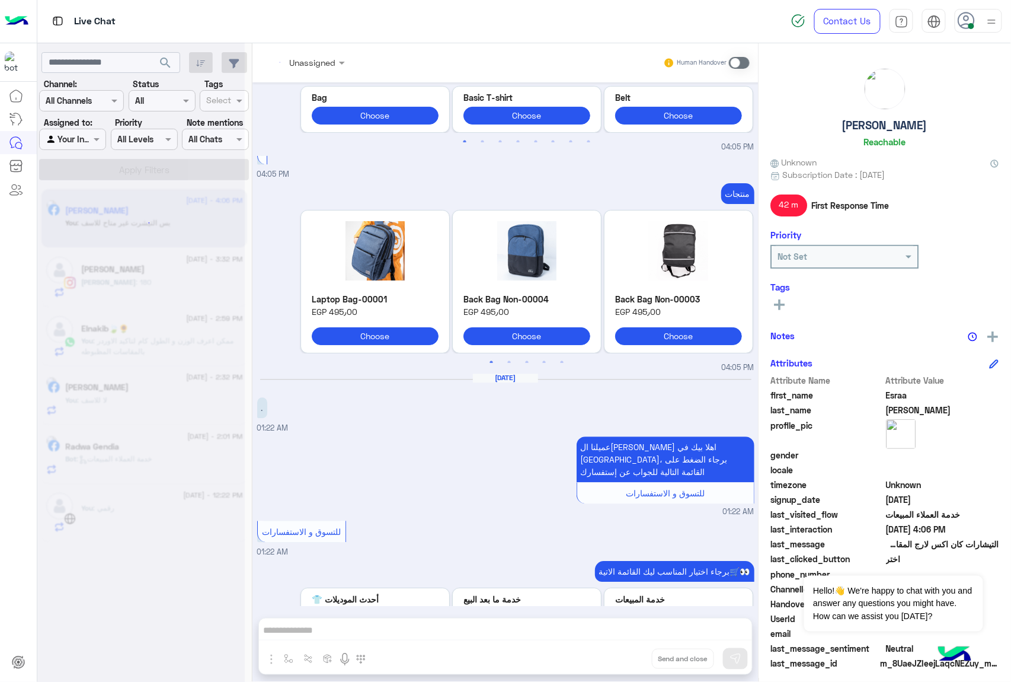
scroll to position [3213, 0]
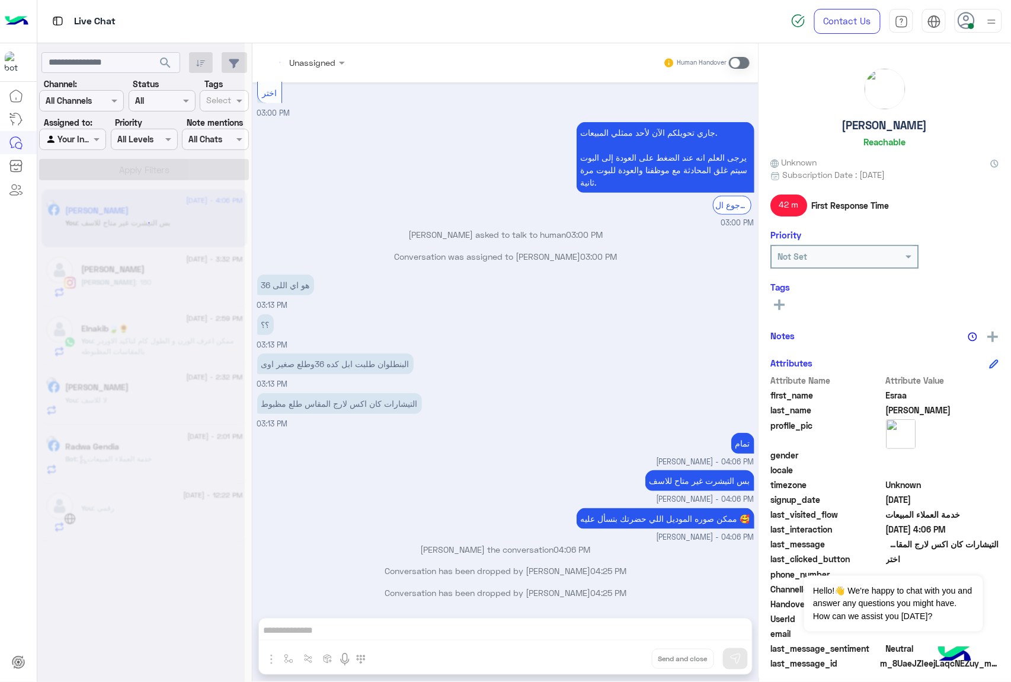
click at [627, 665] on div "Unassigned Human Handover [DATE] برجاء ارسال رقم المرتجع و تاريخ تسليمة للمندب …" at bounding box center [506, 364] width 506 height 643
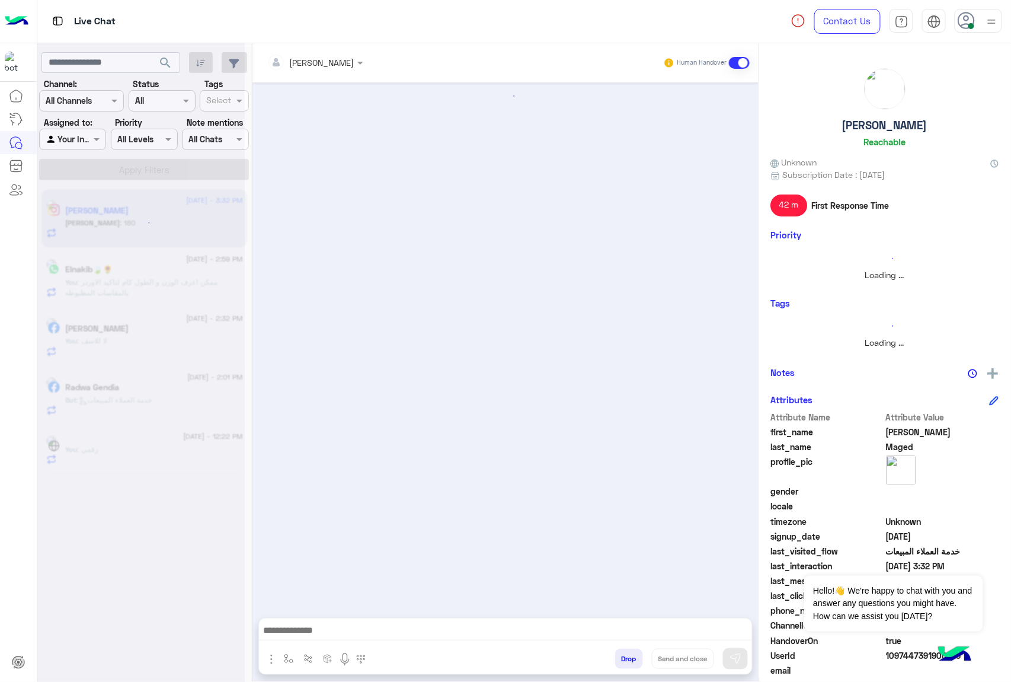
click at [627, 665] on button "Drop" at bounding box center [629, 659] width 28 height 20
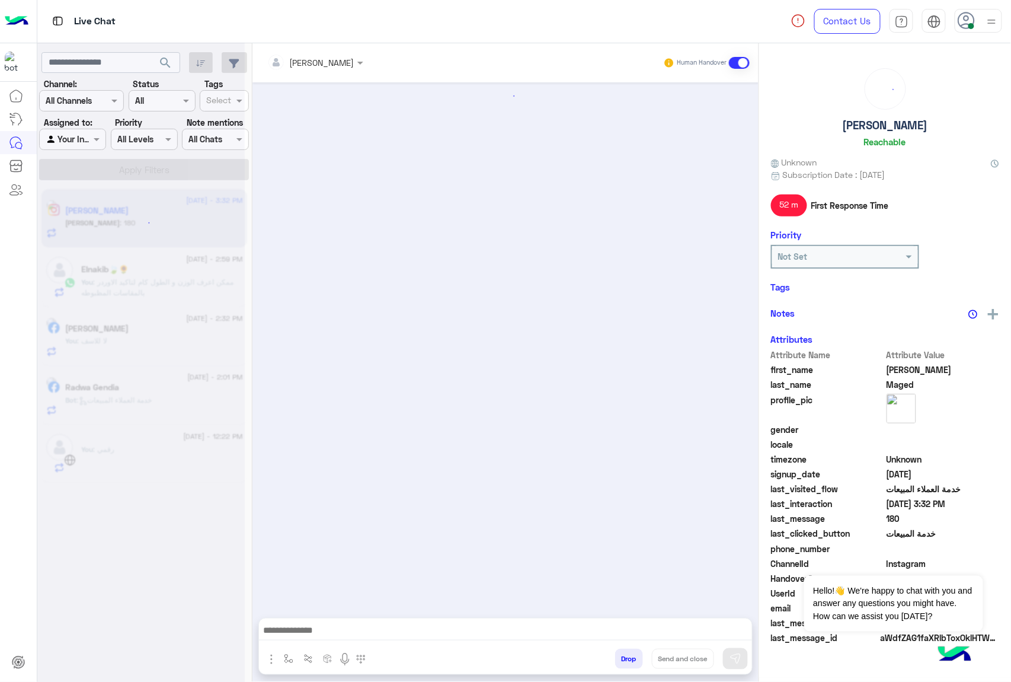
click at [627, 665] on button "Drop" at bounding box center [629, 659] width 28 height 20
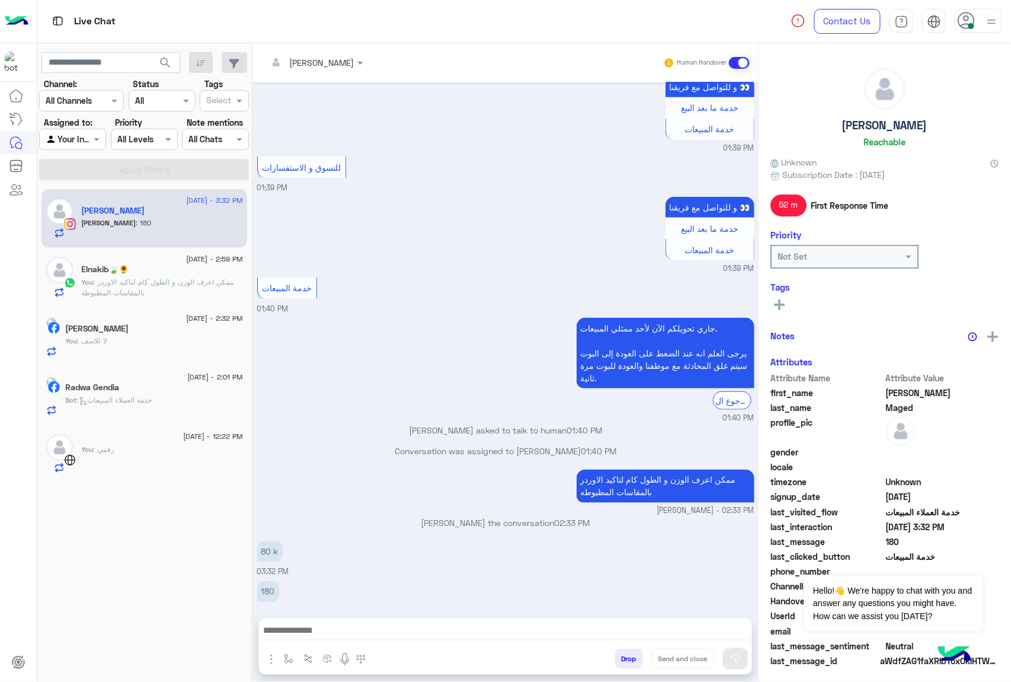
click at [627, 665] on button "Drop" at bounding box center [629, 659] width 28 height 20
click at [627, 665] on div "[PERSON_NAME] Human Handover [DATE] Replied to your story ده بكام لو سمحت 02:24…" at bounding box center [506, 364] width 506 height 643
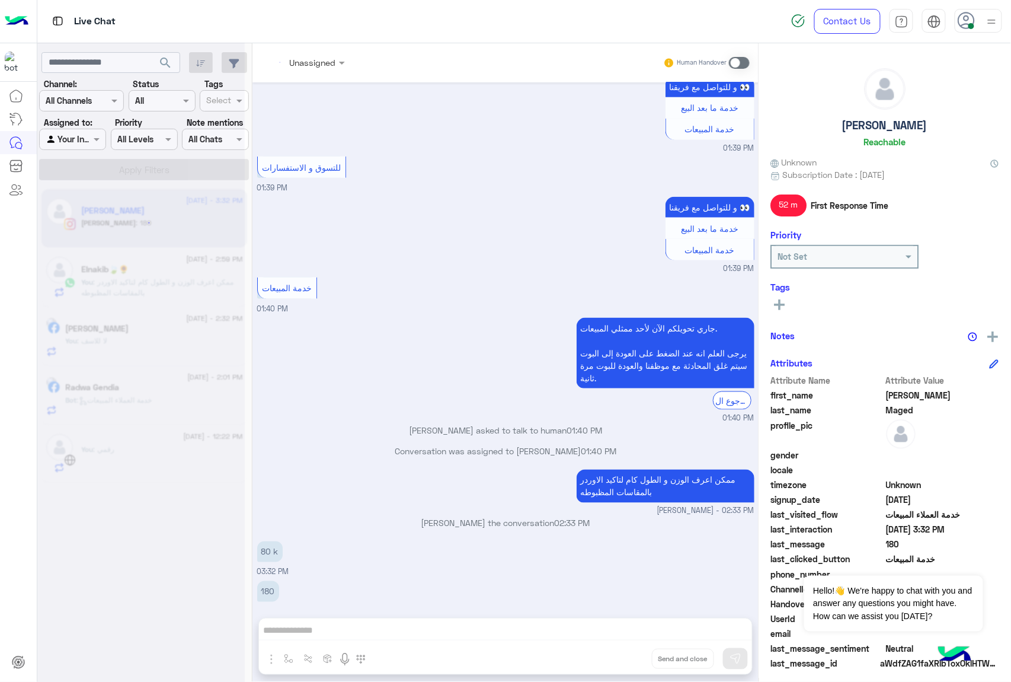
scroll to position [441, 0]
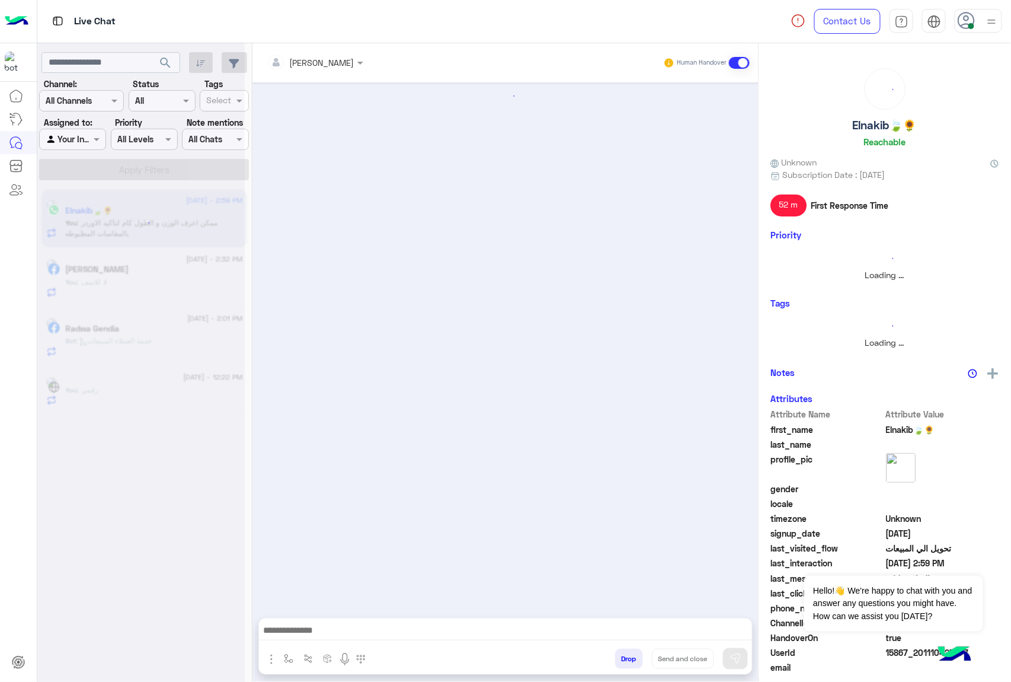
click at [627, 665] on button "Drop" at bounding box center [629, 659] width 28 height 20
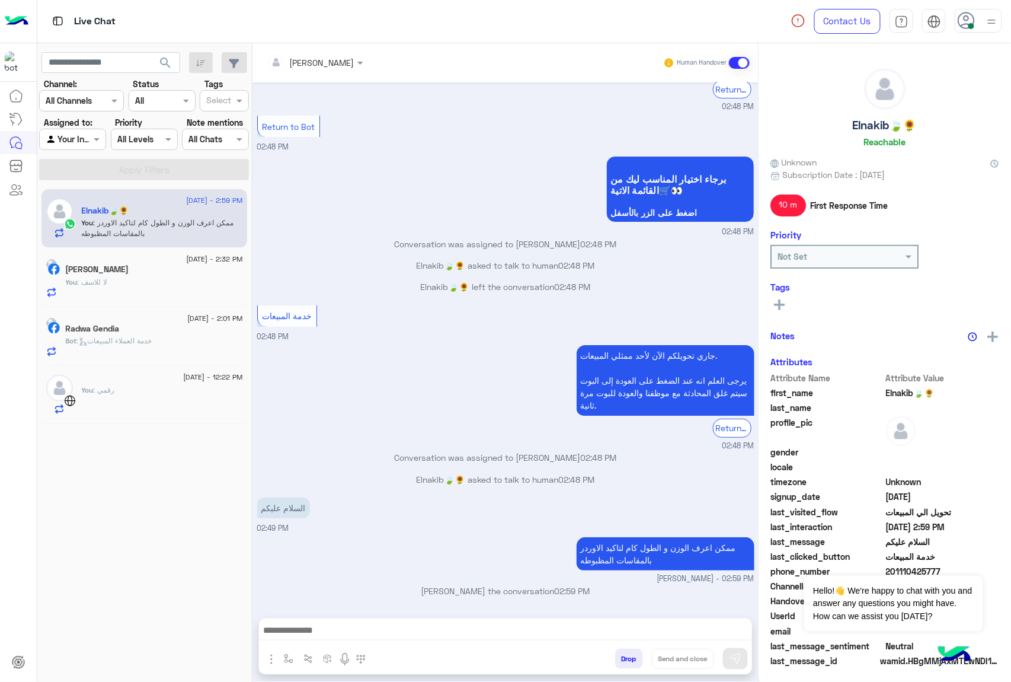
click at [627, 665] on button "Drop" at bounding box center [629, 659] width 28 height 20
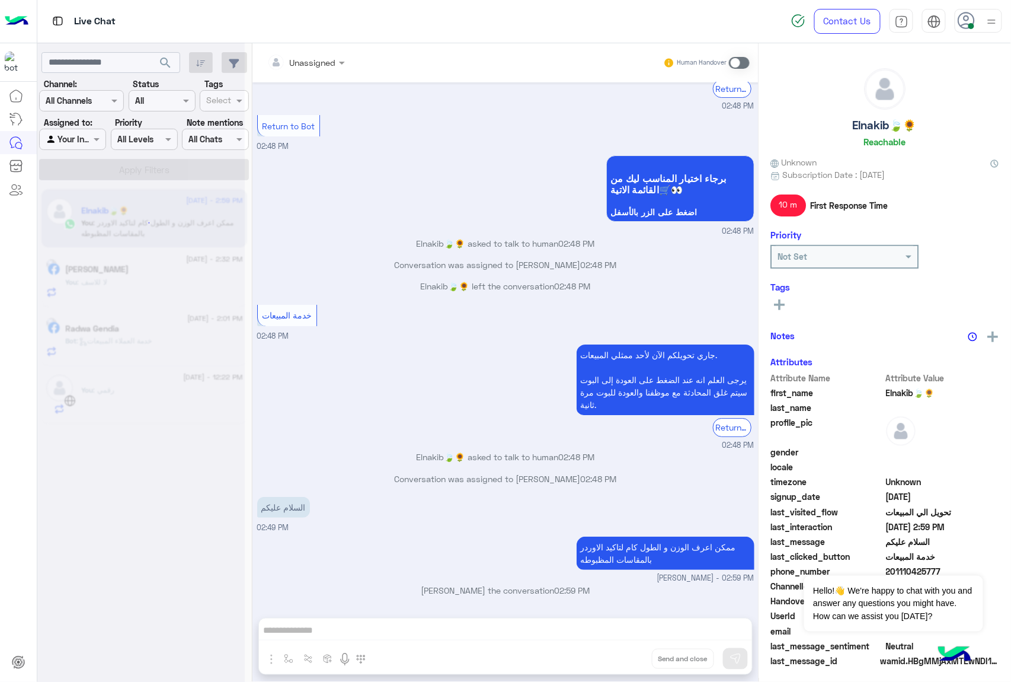
scroll to position [1390, 0]
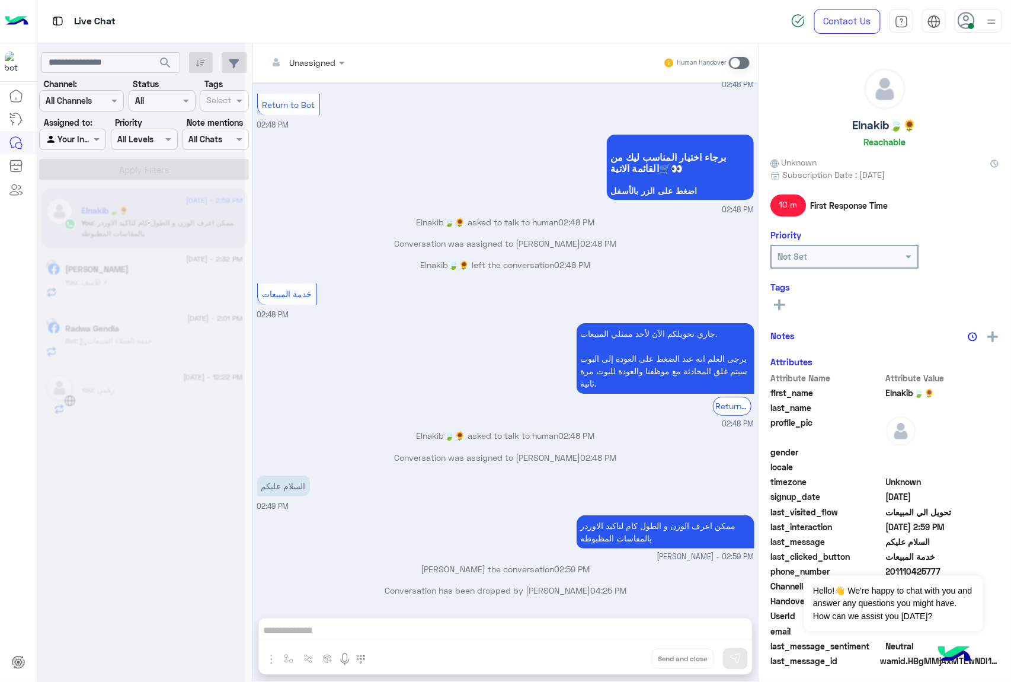
click at [627, 665] on div "Unassigned Human Handover [DATE] السلام عليكم 02:47 PM اهلًا Elnakib🍃🌻! 😎 أنا م…" at bounding box center [506, 364] width 506 height 643
click at [0, 0] on button "Drop" at bounding box center [0, 0] width 0 height 0
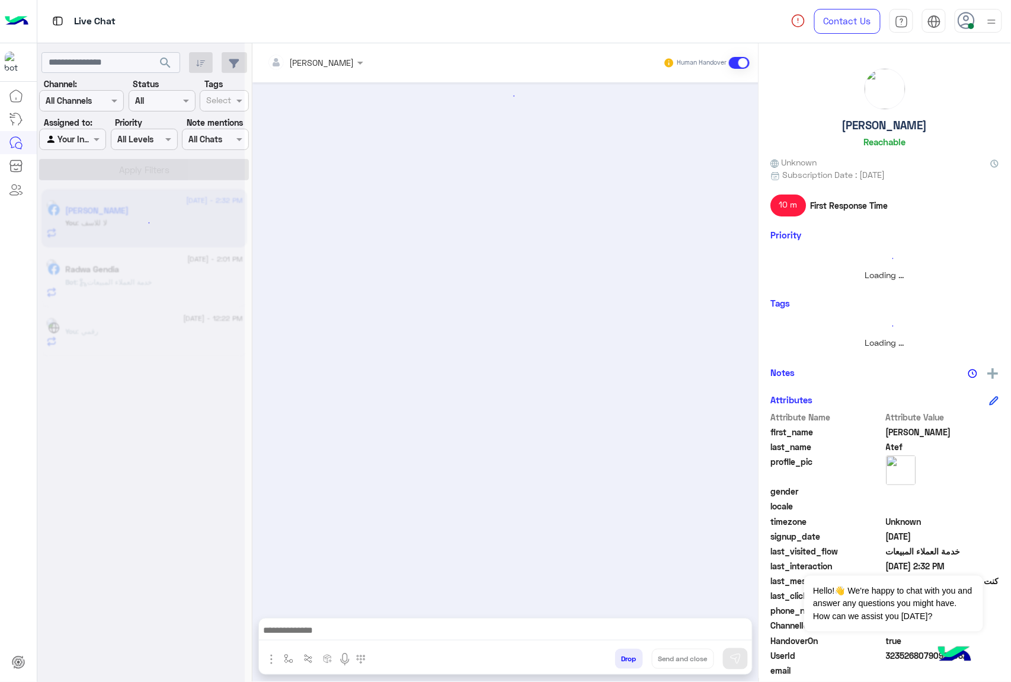
click at [627, 665] on button "Drop" at bounding box center [629, 659] width 28 height 20
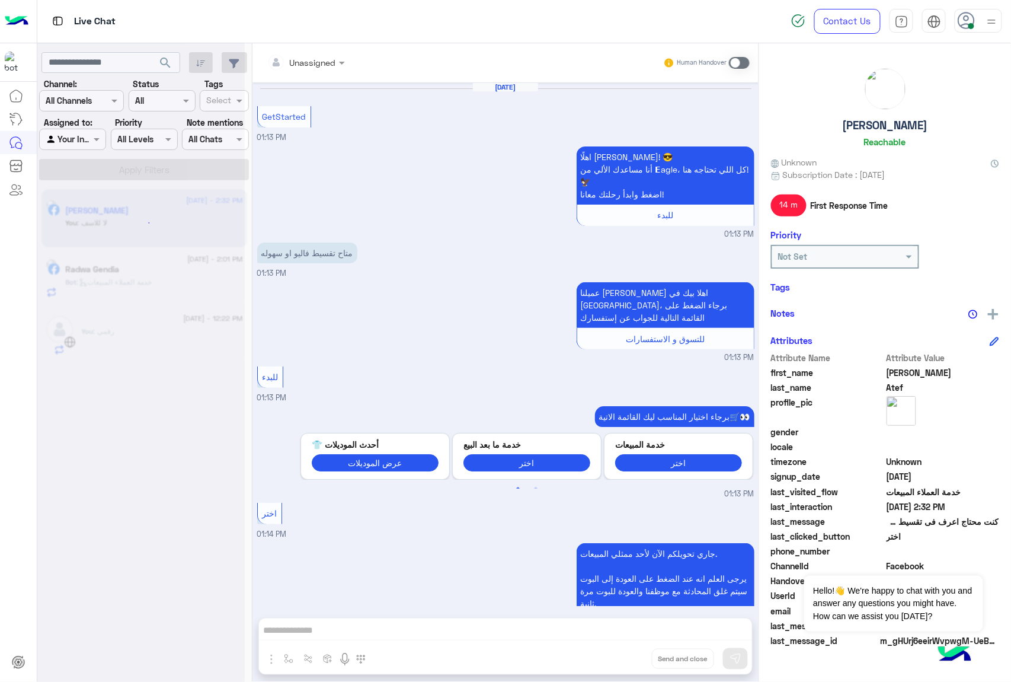
scroll to position [1082, 0]
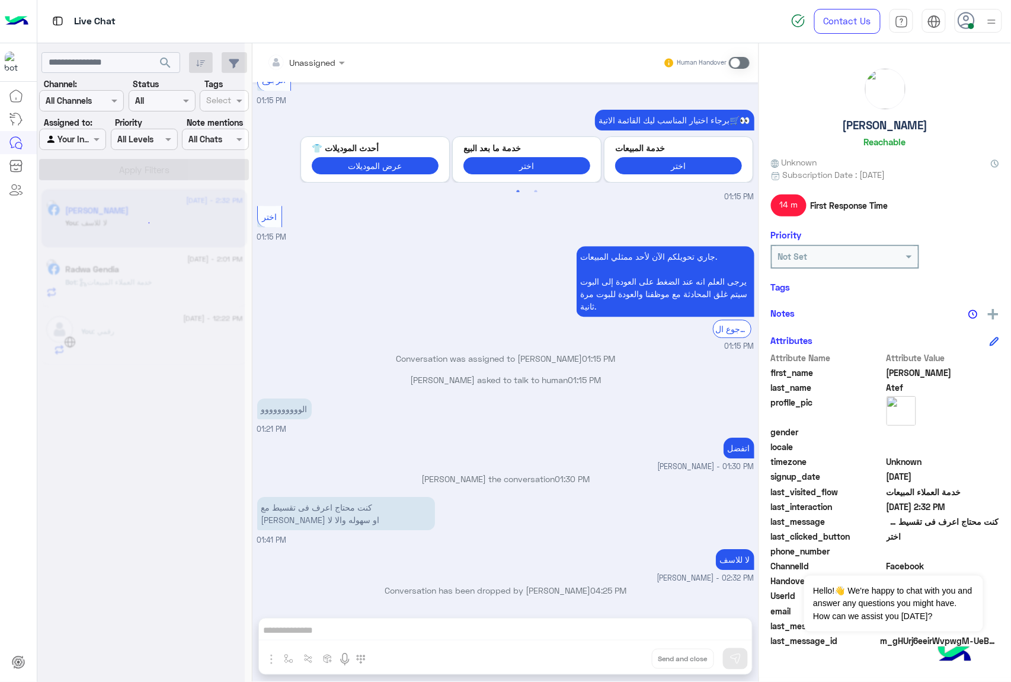
click at [627, 665] on div "Unassigned Human Handover [DATE] GetStarted 01:13 PM اهلًا [PERSON_NAME]! 😎 أنا…" at bounding box center [506, 364] width 506 height 643
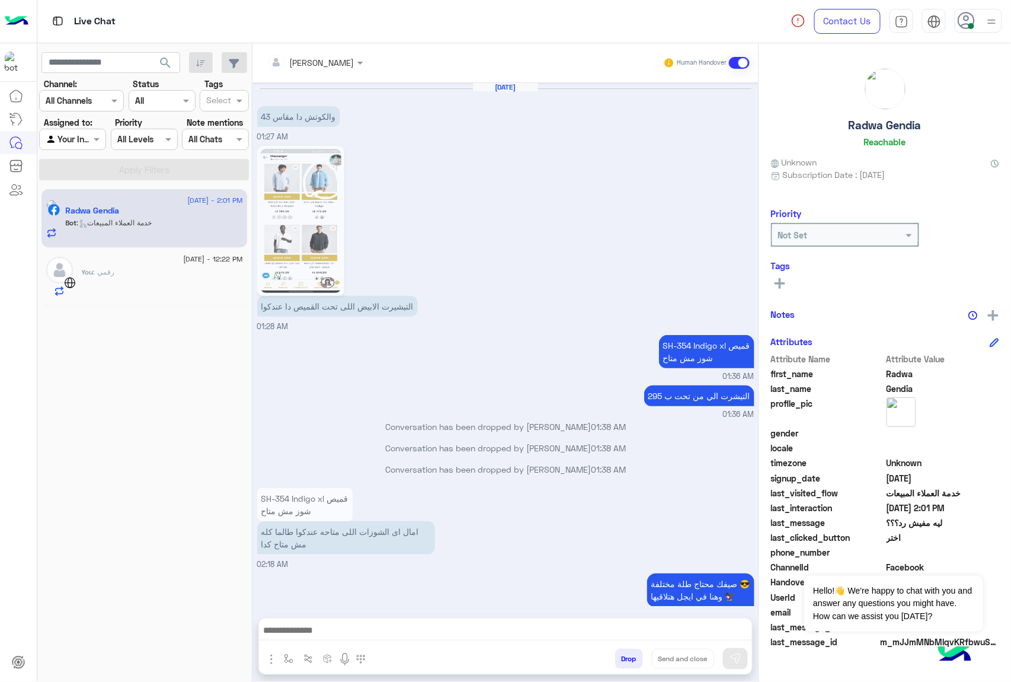
click at [627, 665] on button "Drop" at bounding box center [629, 659] width 28 height 20
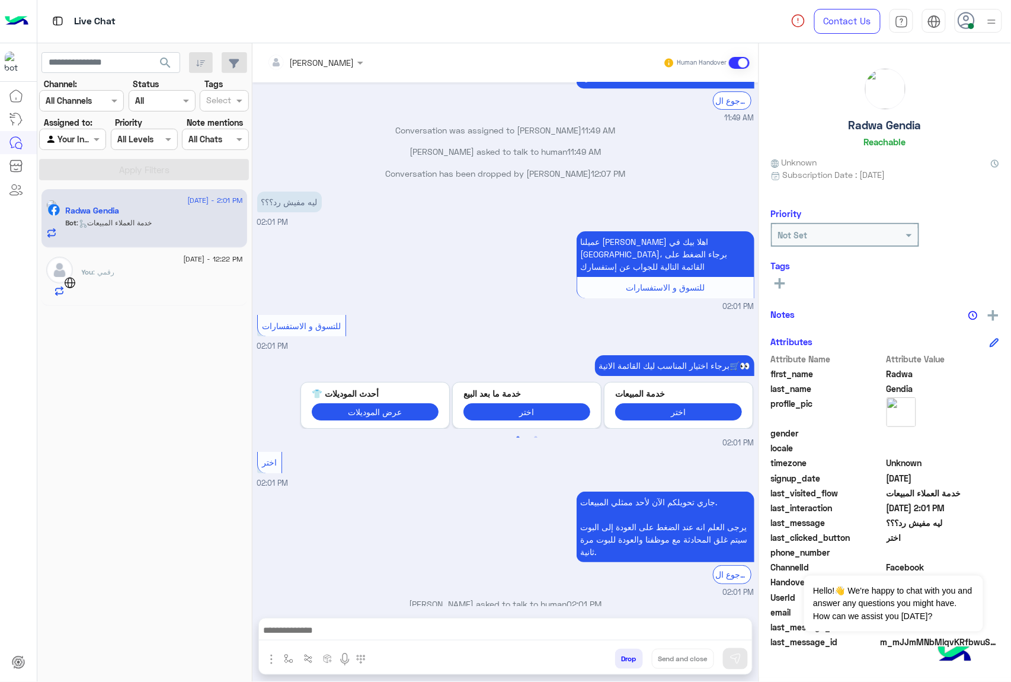
scroll to position [1326, 0]
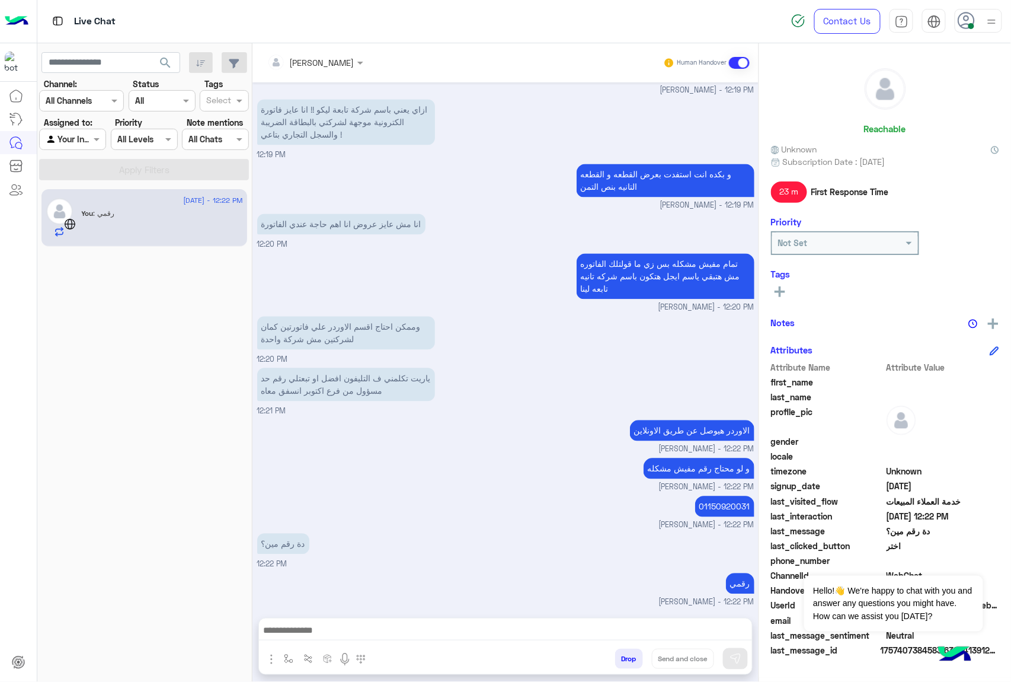
click at [627, 665] on button "Drop" at bounding box center [629, 659] width 28 height 20
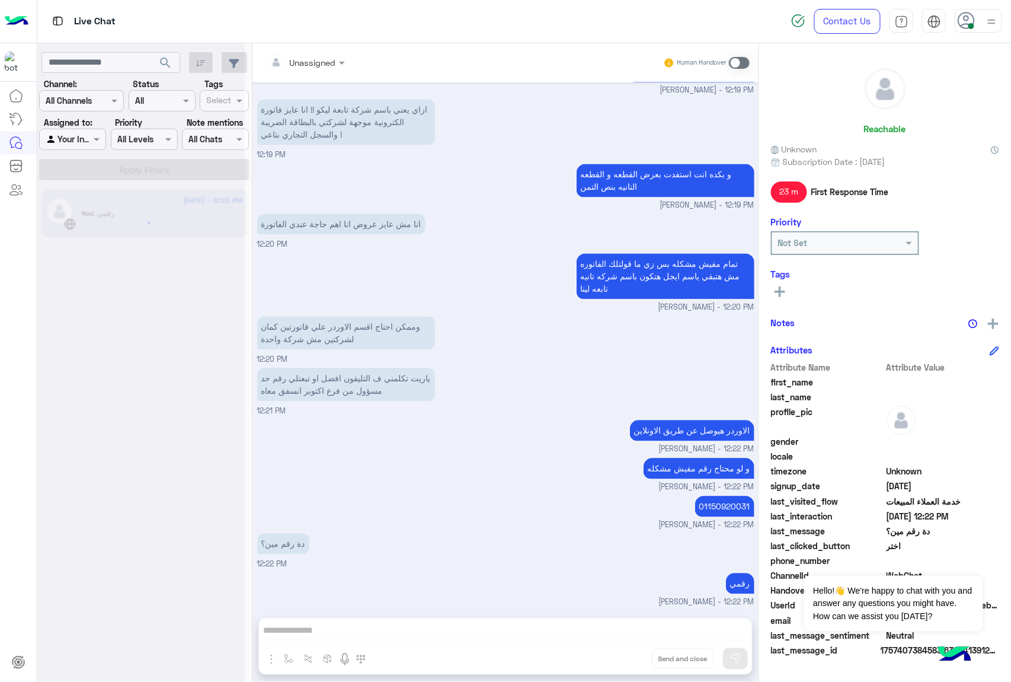
scroll to position [795, 0]
